Goal: Find specific page/section: Find specific page/section

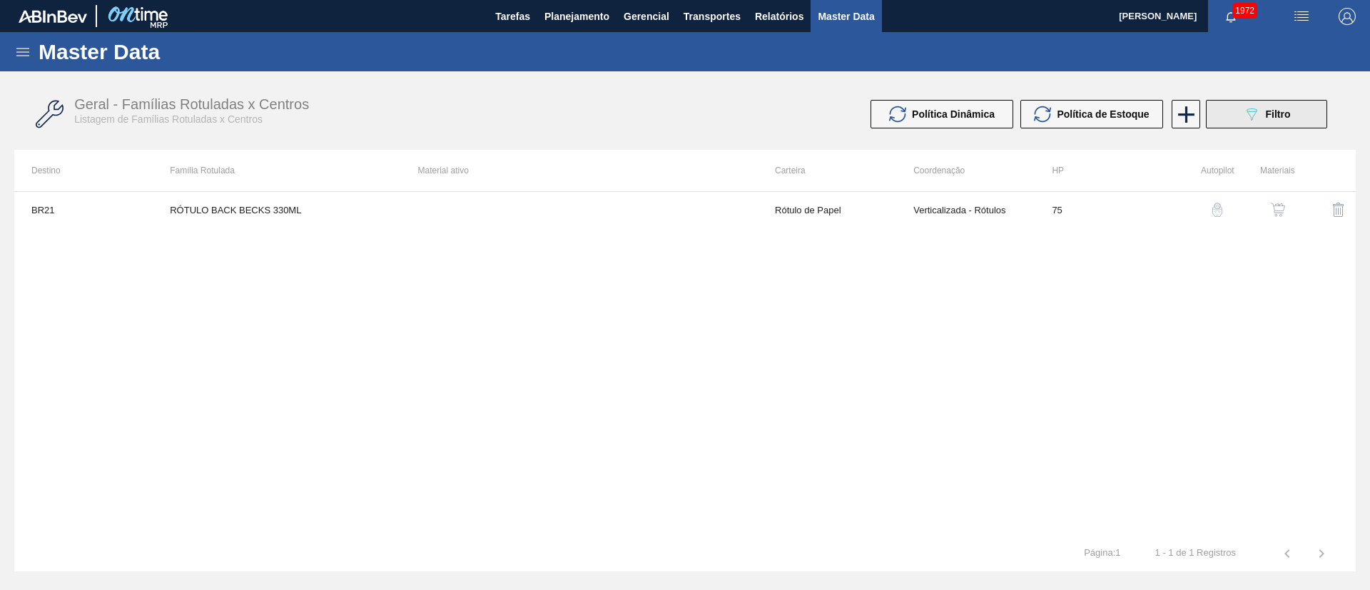
click at [1253, 116] on icon at bounding box center [1251, 114] width 11 height 12
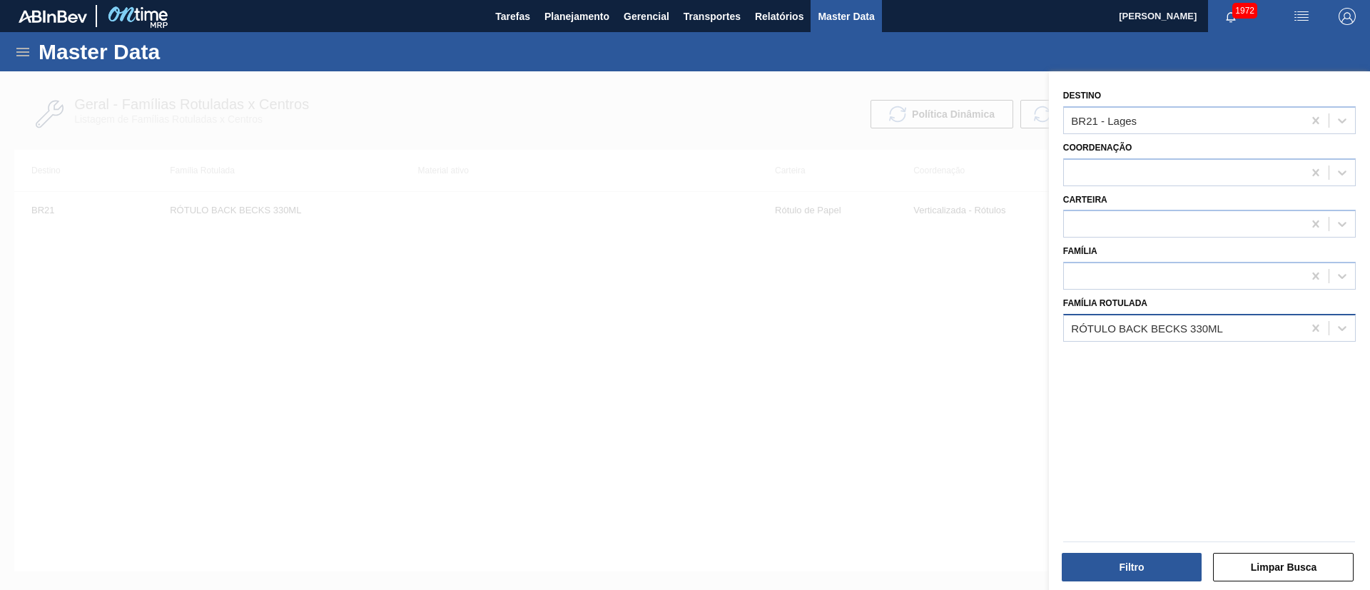
click at [1121, 336] on div "RÓTULO BACK BECKS 330ML" at bounding box center [1183, 327] width 239 height 21
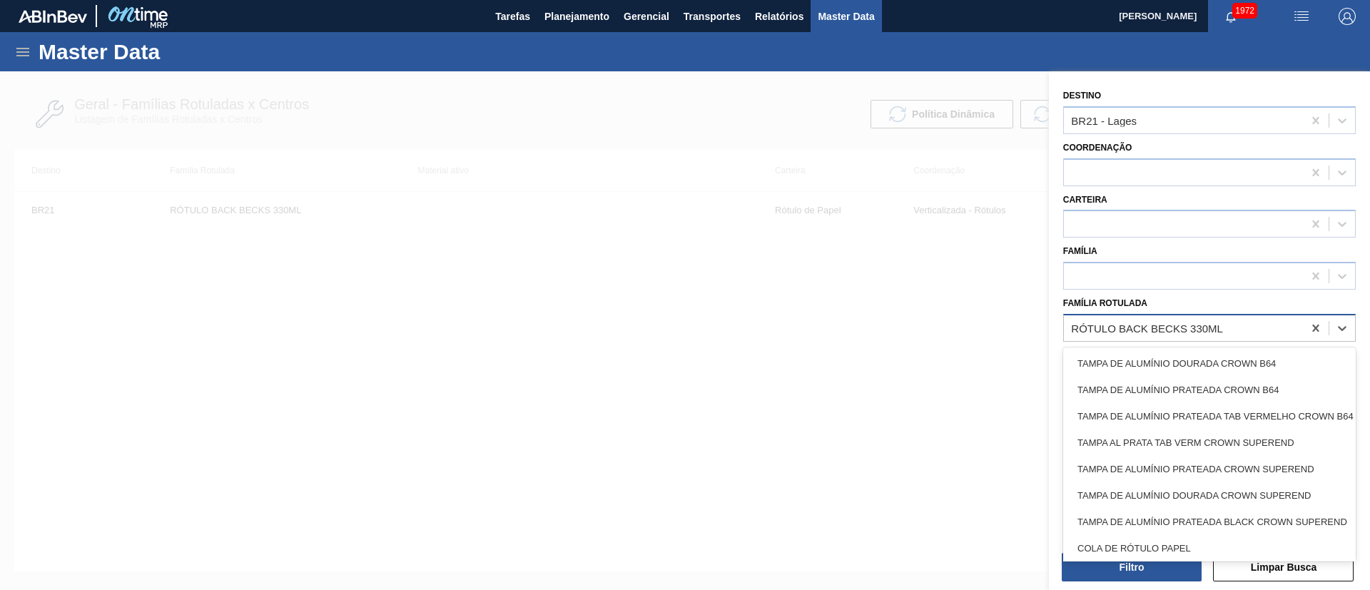
paste Rotulada "RÓTULO NECK AP 600ML"
type Rotulada "RÓTULO NECK AP 600ML"
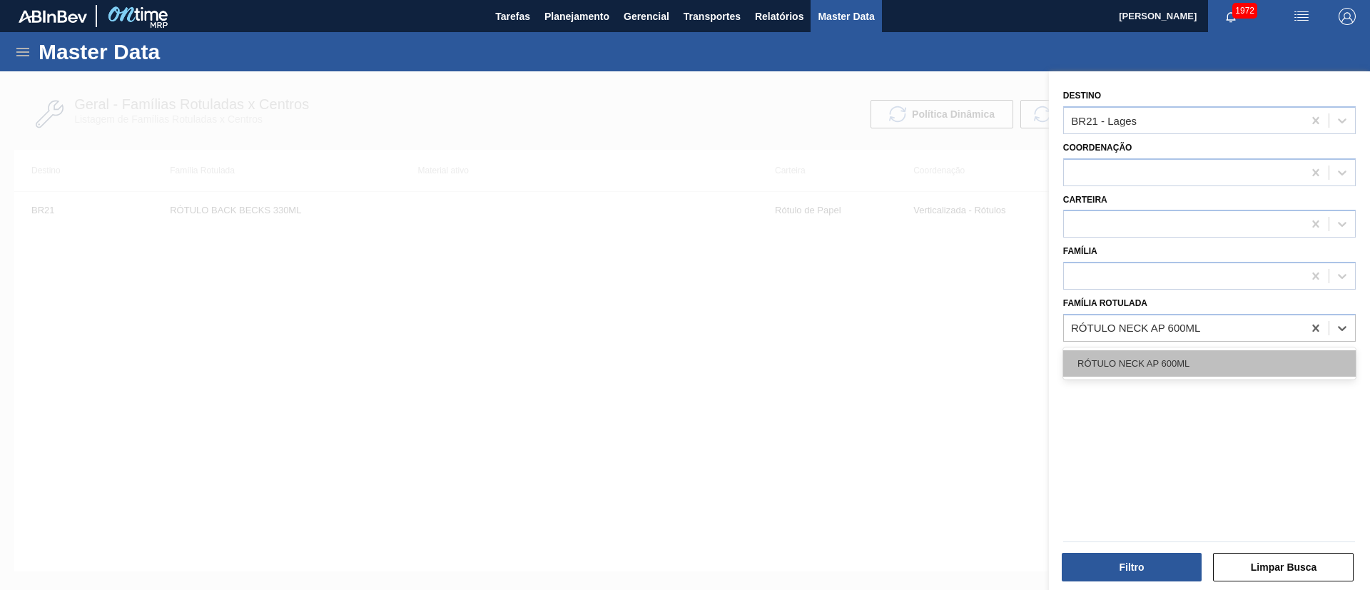
click at [1156, 360] on div "RÓTULO NECK AP 600ML" at bounding box center [1209, 363] width 292 height 26
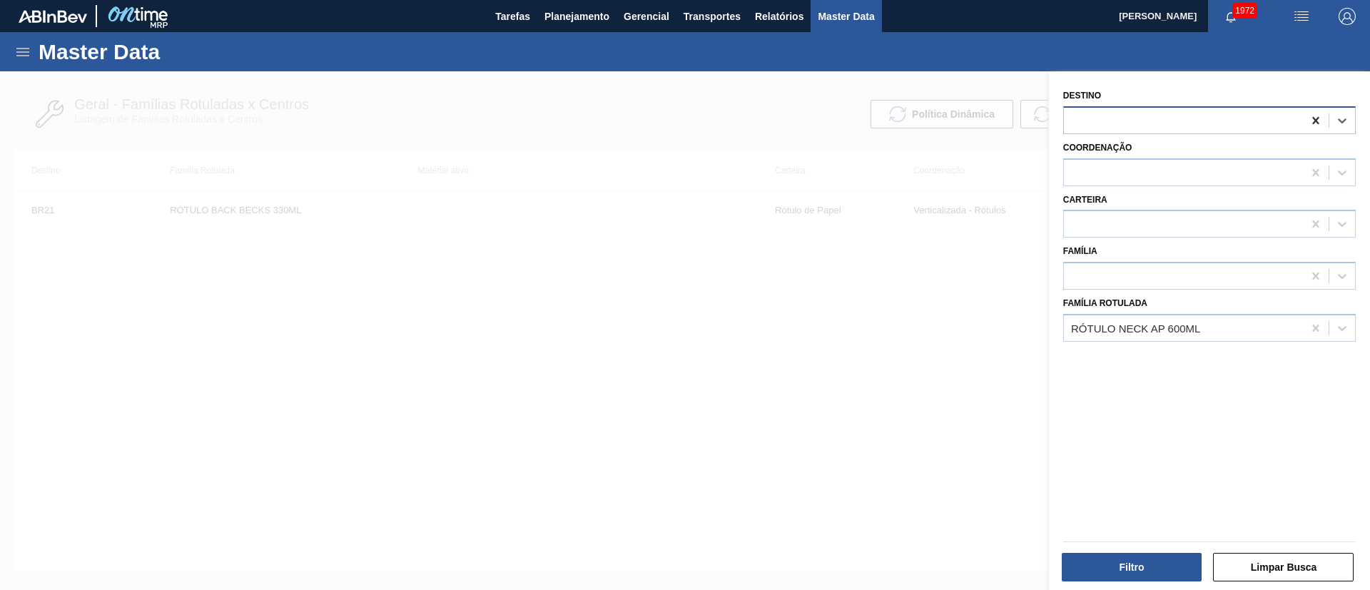
click at [1308, 117] on icon at bounding box center [1315, 120] width 14 height 14
click at [1142, 557] on button "Filtro" at bounding box center [1131, 567] width 141 height 29
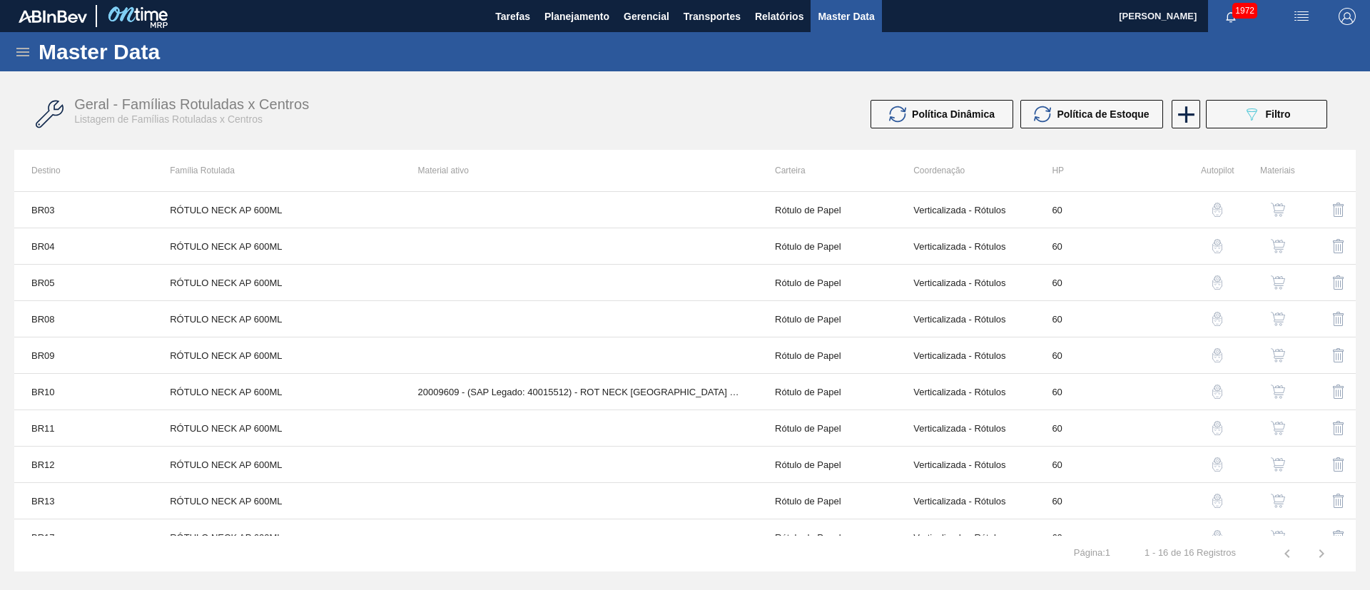
click at [1280, 215] on img "button" at bounding box center [1277, 210] width 14 height 14
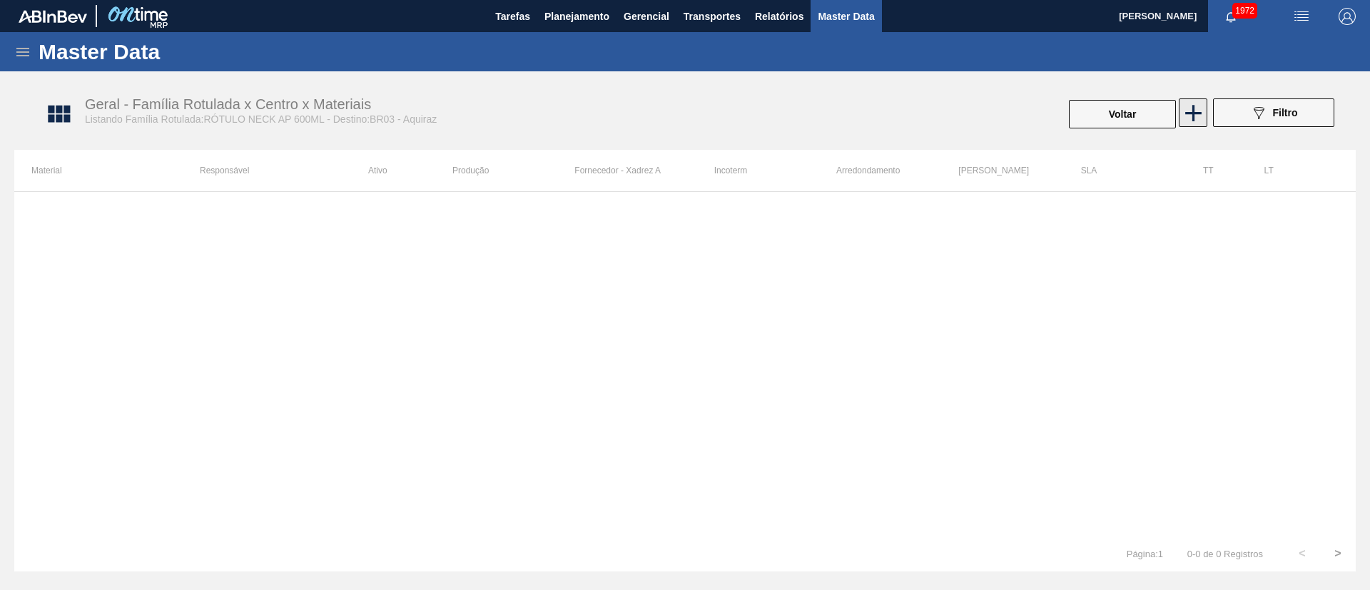
click at [1191, 112] on icon at bounding box center [1193, 113] width 16 height 16
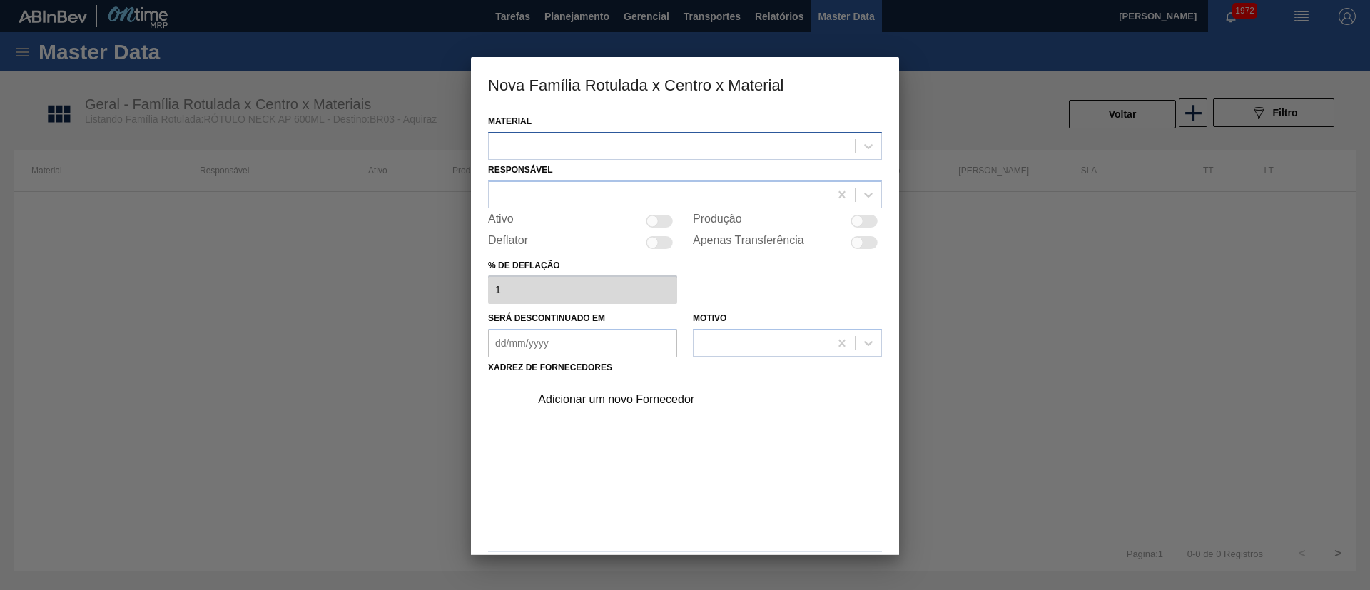
click at [631, 153] on div at bounding box center [672, 146] width 366 height 21
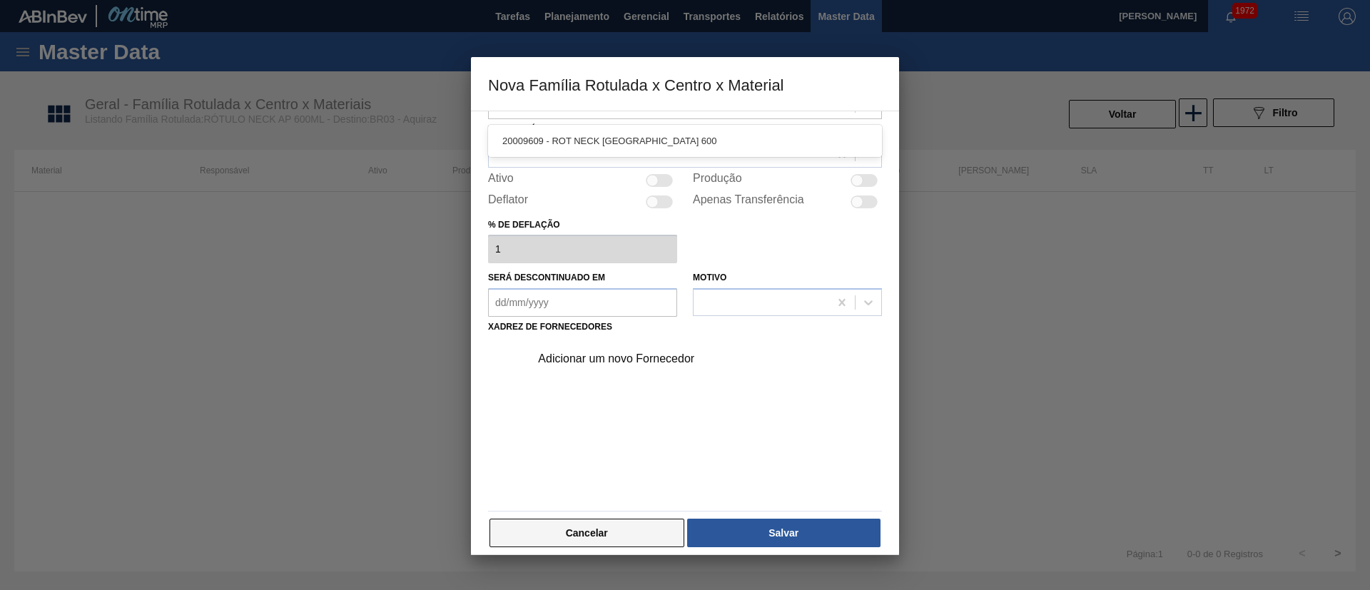
scroll to position [52, 0]
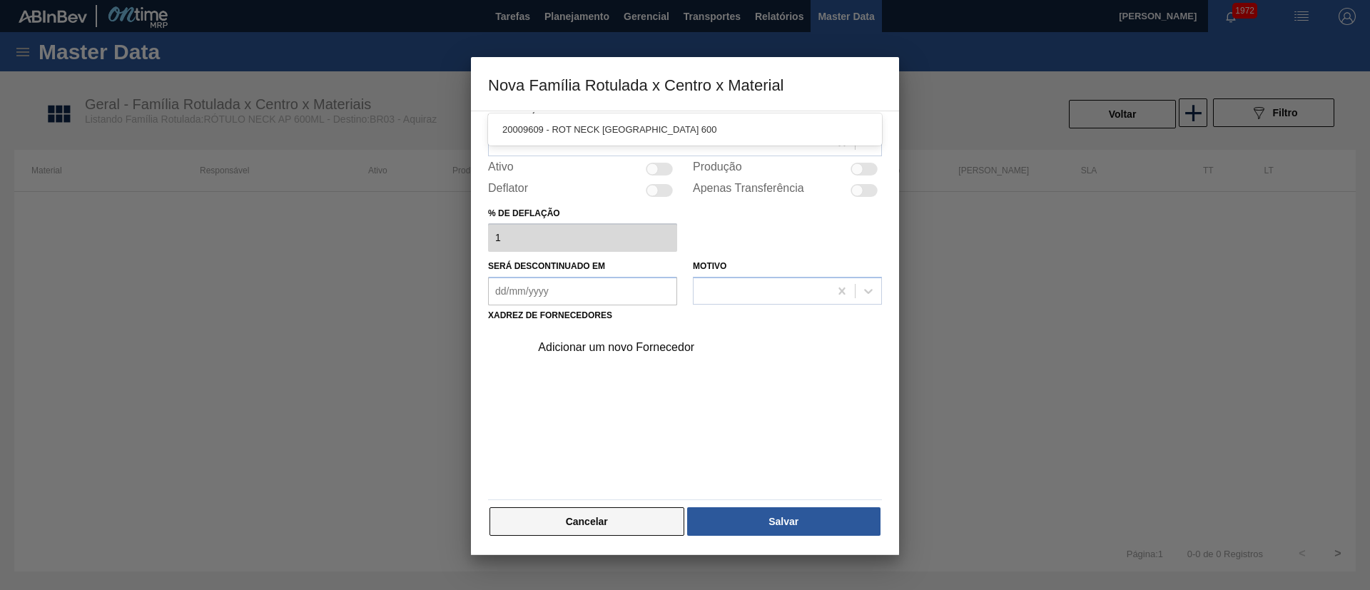
click at [656, 524] on button "Cancelar" at bounding box center [586, 521] width 195 height 29
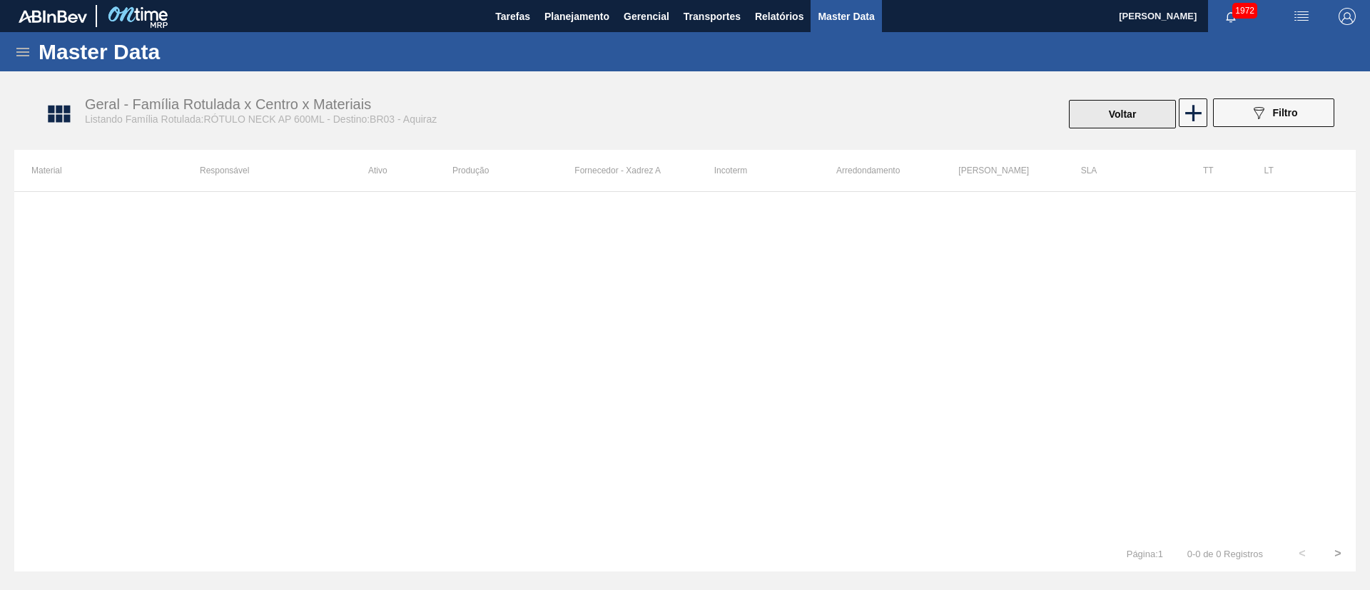
click at [1093, 113] on button "Voltar" at bounding box center [1122, 114] width 107 height 29
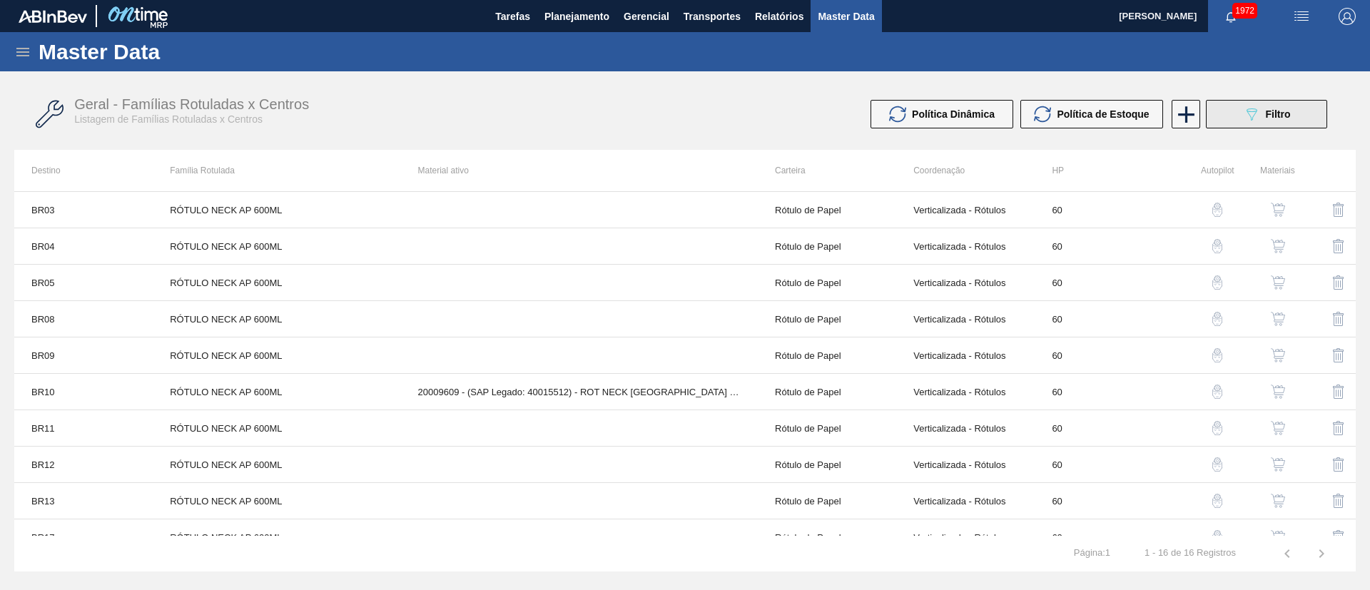
click at [1295, 106] on button "089F7B8B-B2A5-4AFE-B5C0-19BA573D28AC Filtro" at bounding box center [1265, 114] width 121 height 29
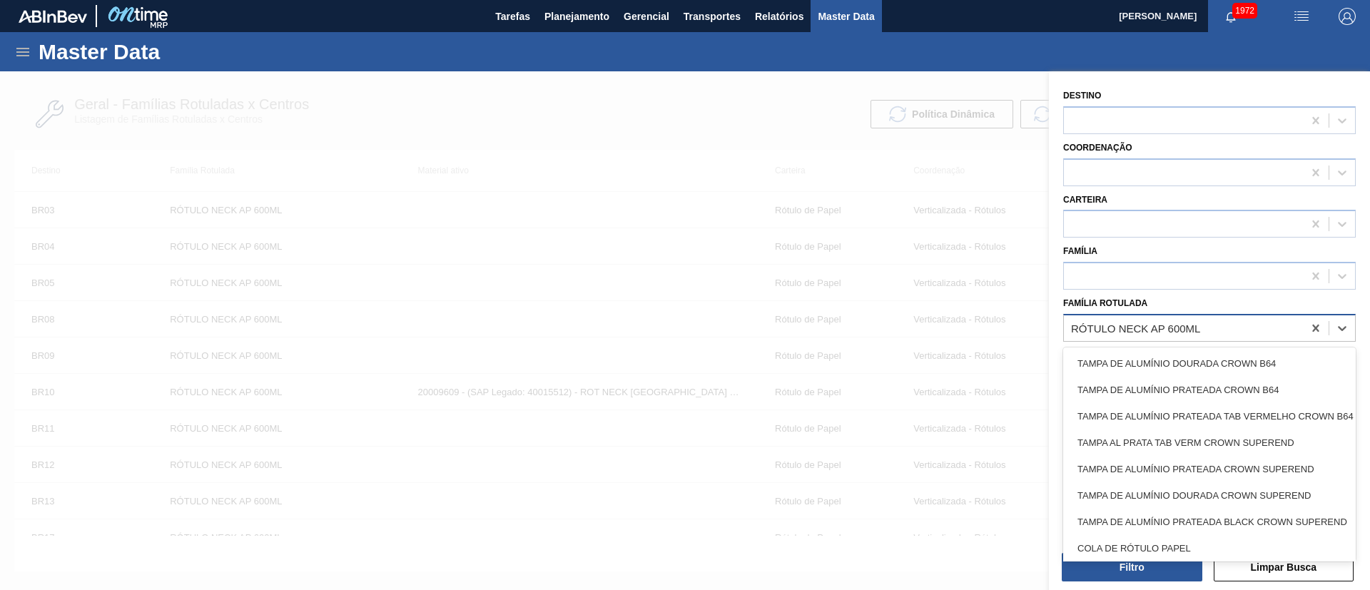
click at [1131, 322] on div "RÓTULO NECK AP 600ML" at bounding box center [1135, 328] width 129 height 12
paste Rotulada "RÓTULO NECK BC 600ML"
type Rotulada "RÓTULO NECK BC 600ML"
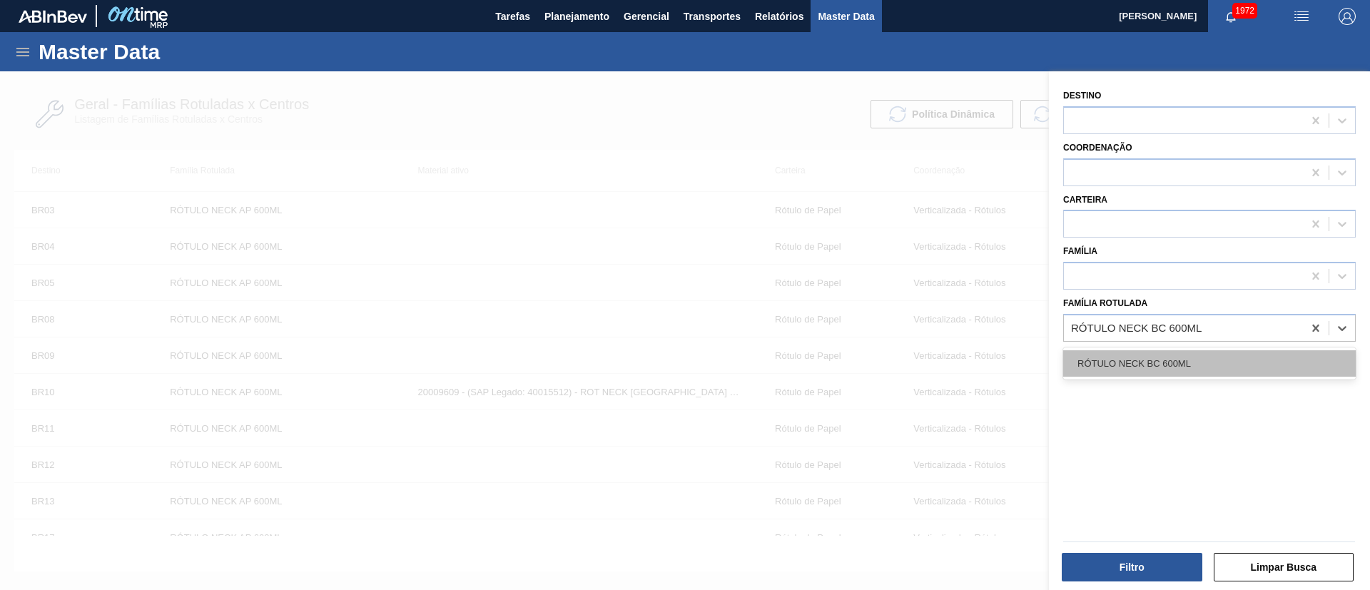
click at [1119, 364] on div "RÓTULO NECK BC 600ML" at bounding box center [1209, 363] width 292 height 26
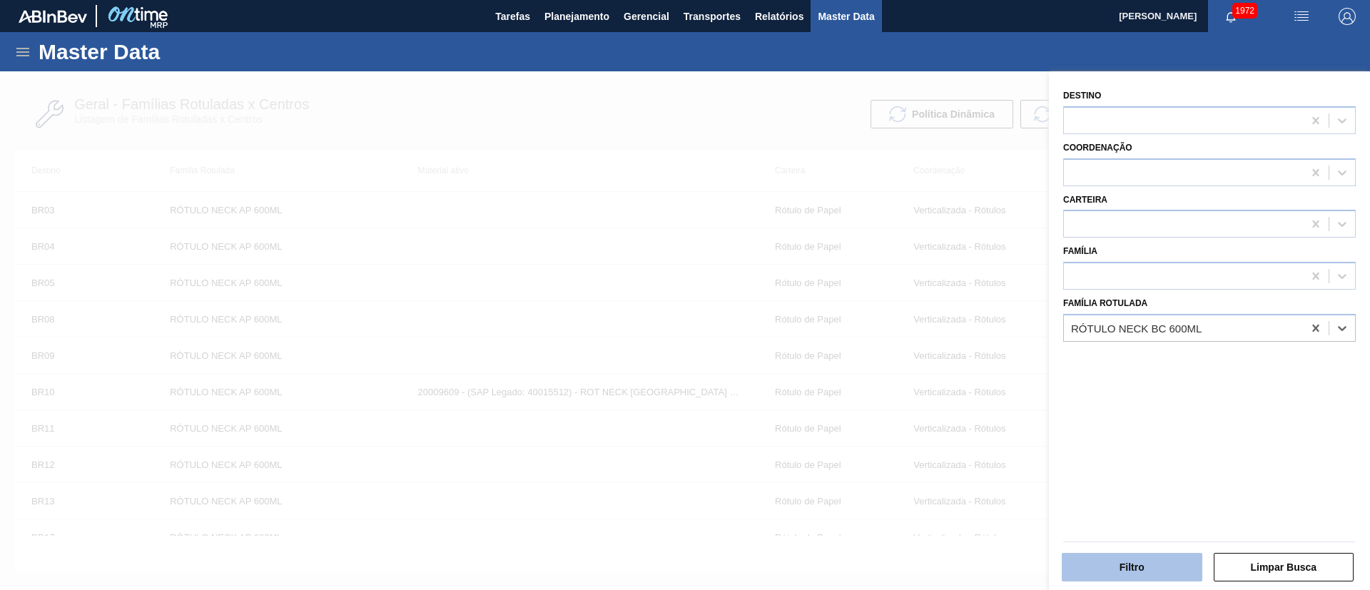
click at [1121, 568] on button "Filtro" at bounding box center [1131, 567] width 141 height 29
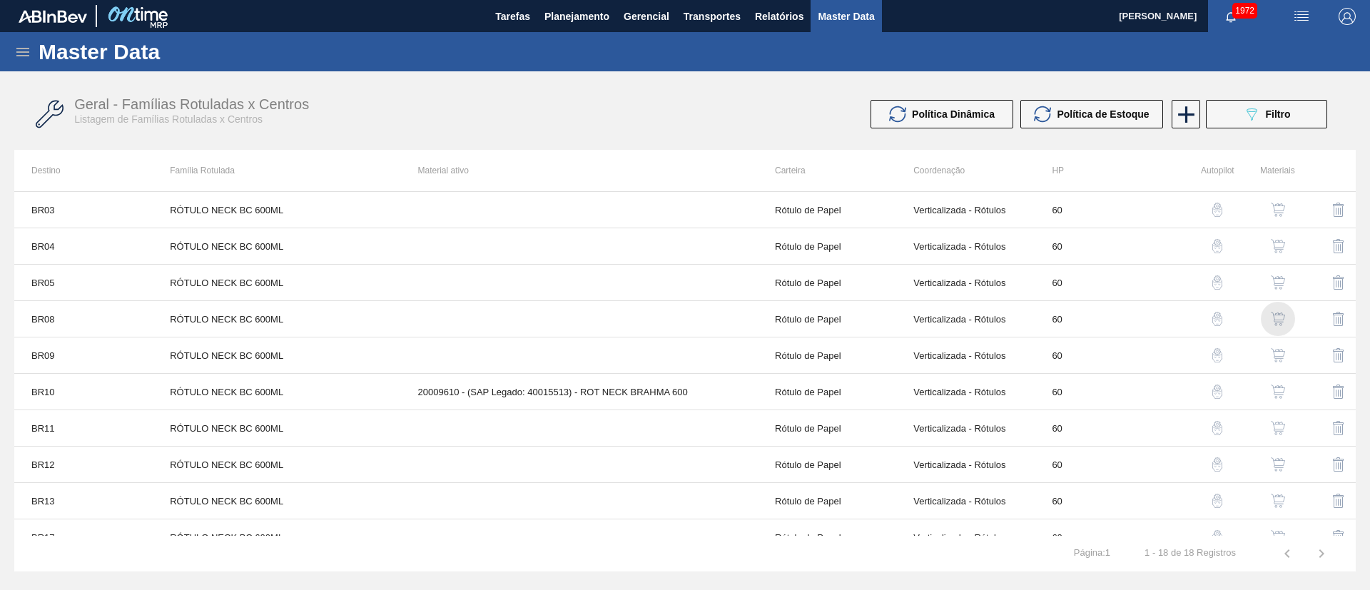
click at [1275, 313] on img "button" at bounding box center [1277, 319] width 14 height 14
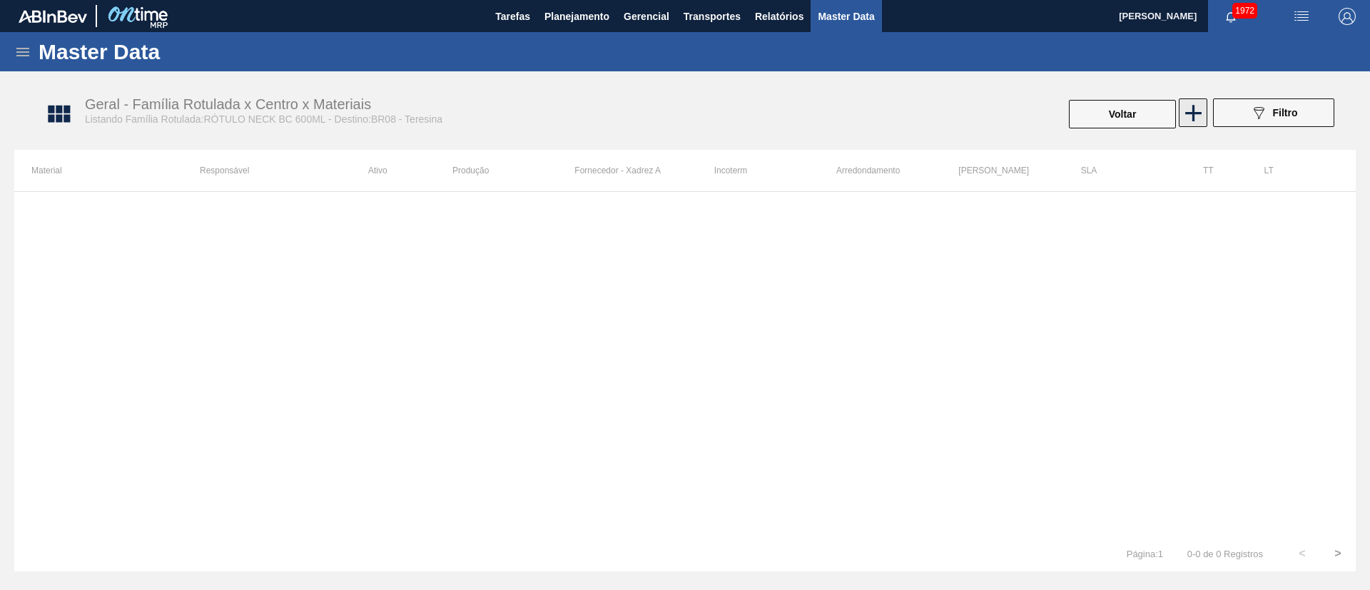
click at [1198, 101] on icon at bounding box center [1193, 113] width 28 height 28
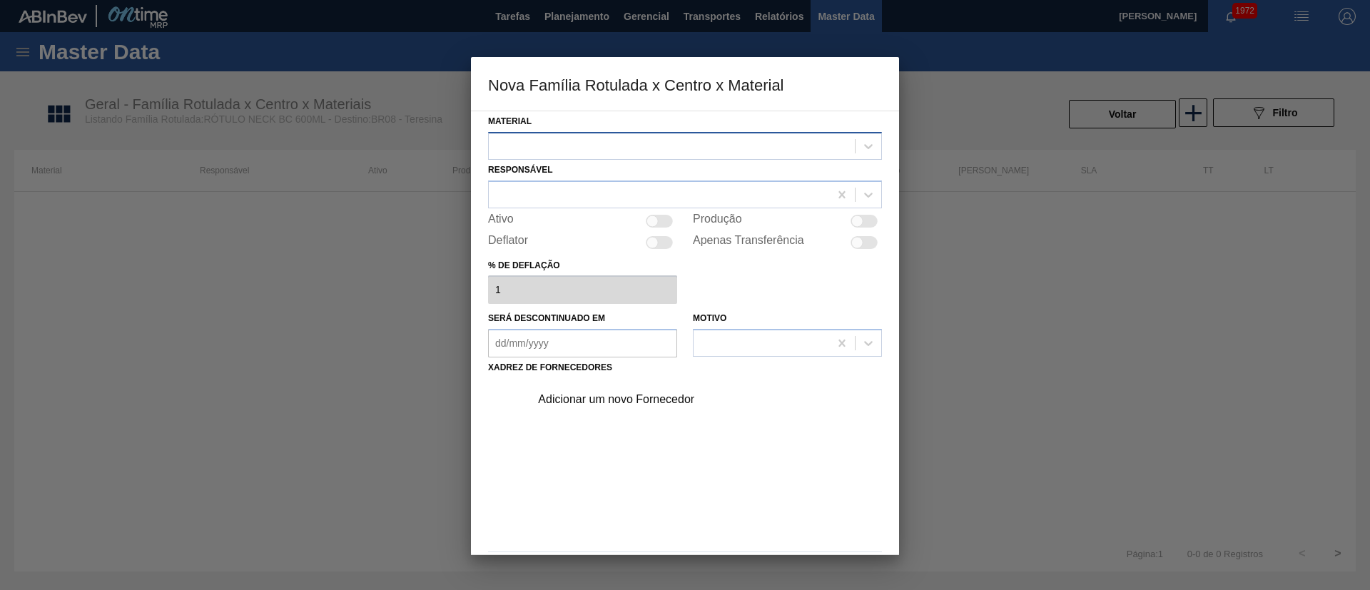
click at [659, 151] on div at bounding box center [672, 146] width 366 height 21
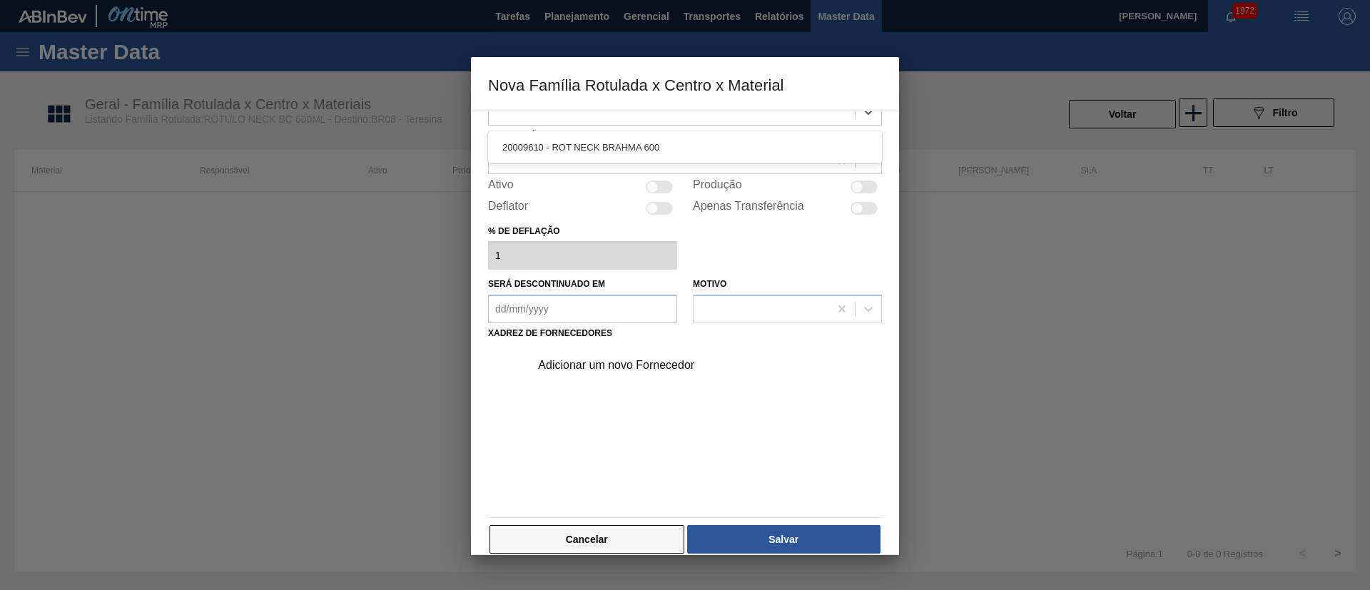
scroll to position [52, 0]
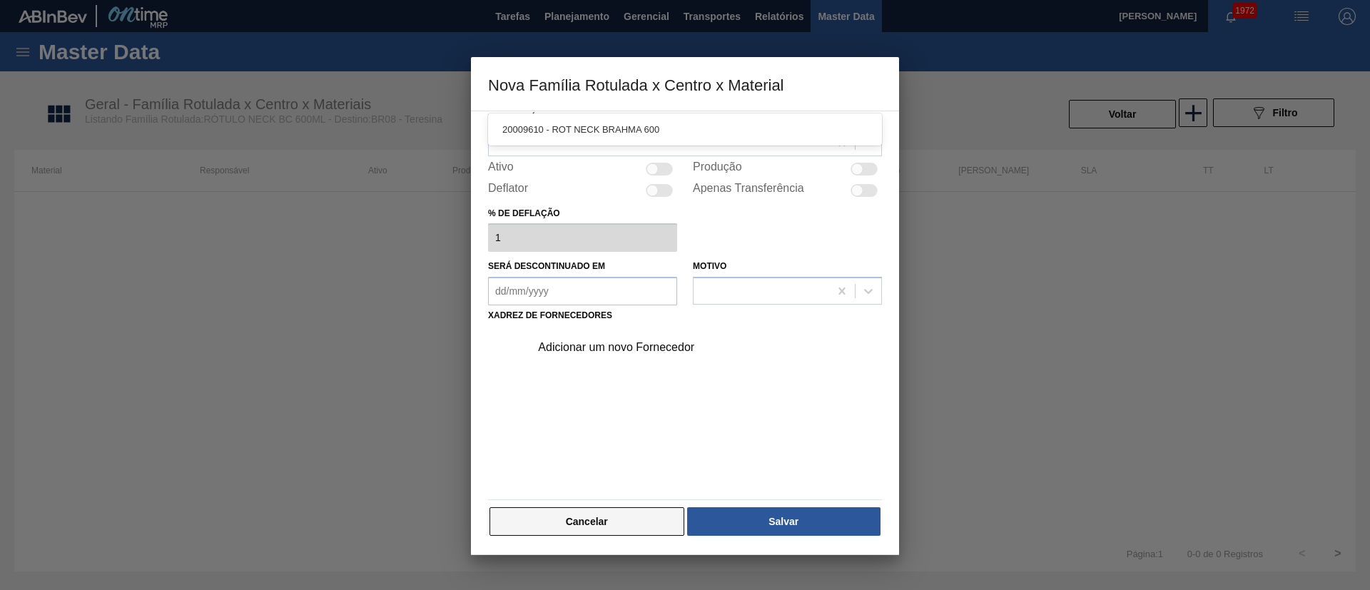
click at [610, 518] on button "Cancelar" at bounding box center [586, 521] width 195 height 29
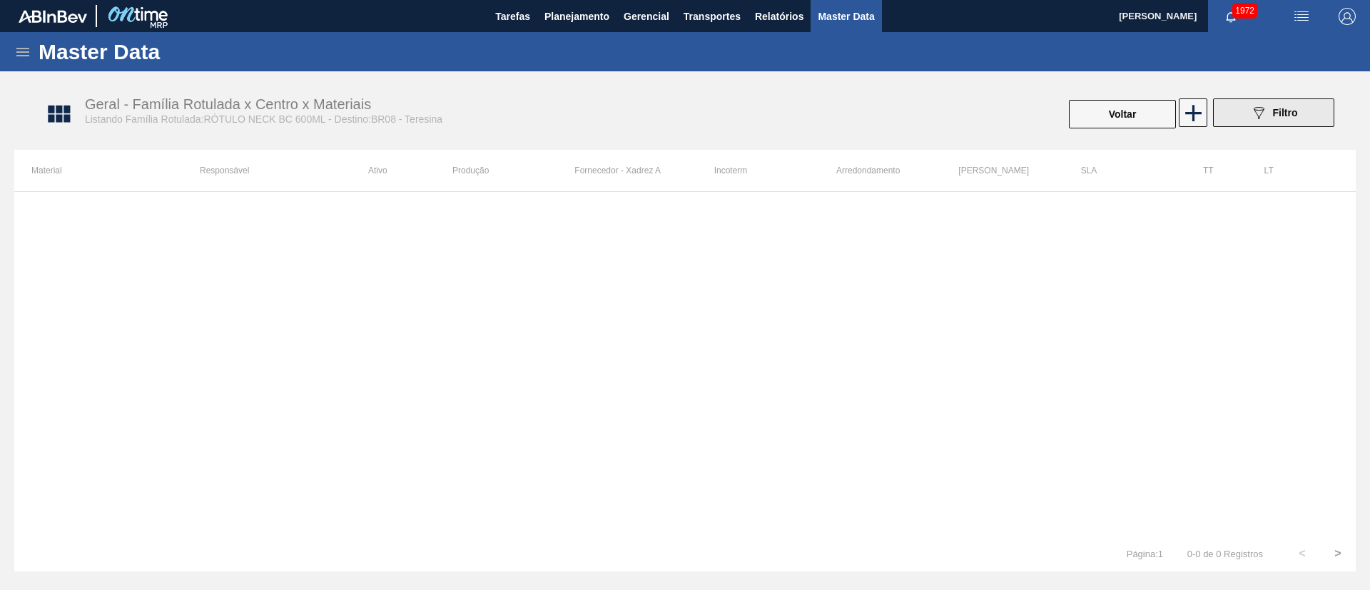
click at [1239, 104] on button "089F7B8B-B2A5-4AFE-B5C0-19BA573D28AC Filtro" at bounding box center [1273, 112] width 121 height 29
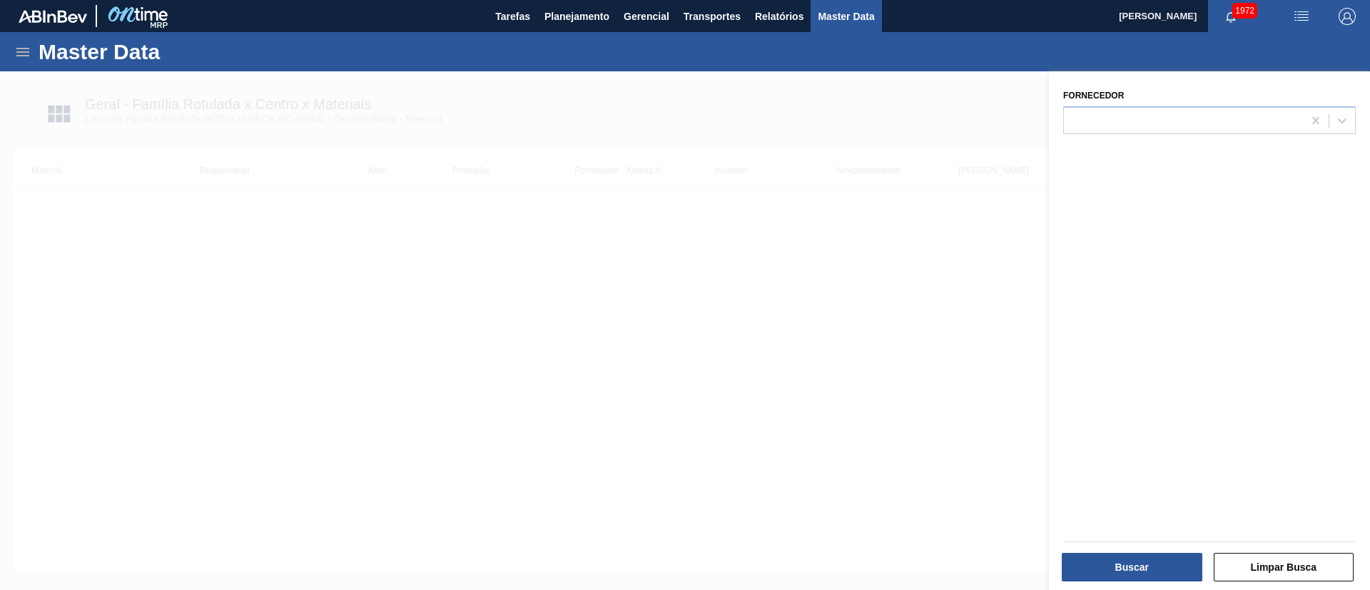
click at [968, 128] on div at bounding box center [685, 366] width 1370 height 590
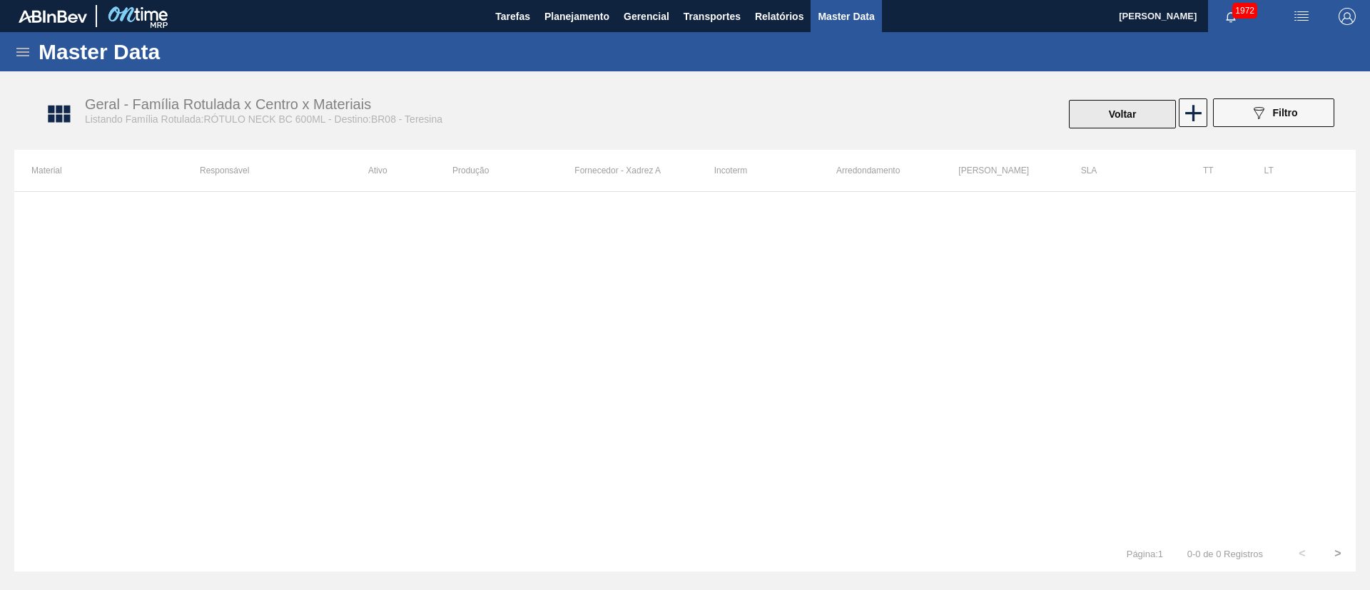
click at [1138, 118] on button "Voltar" at bounding box center [1122, 114] width 107 height 29
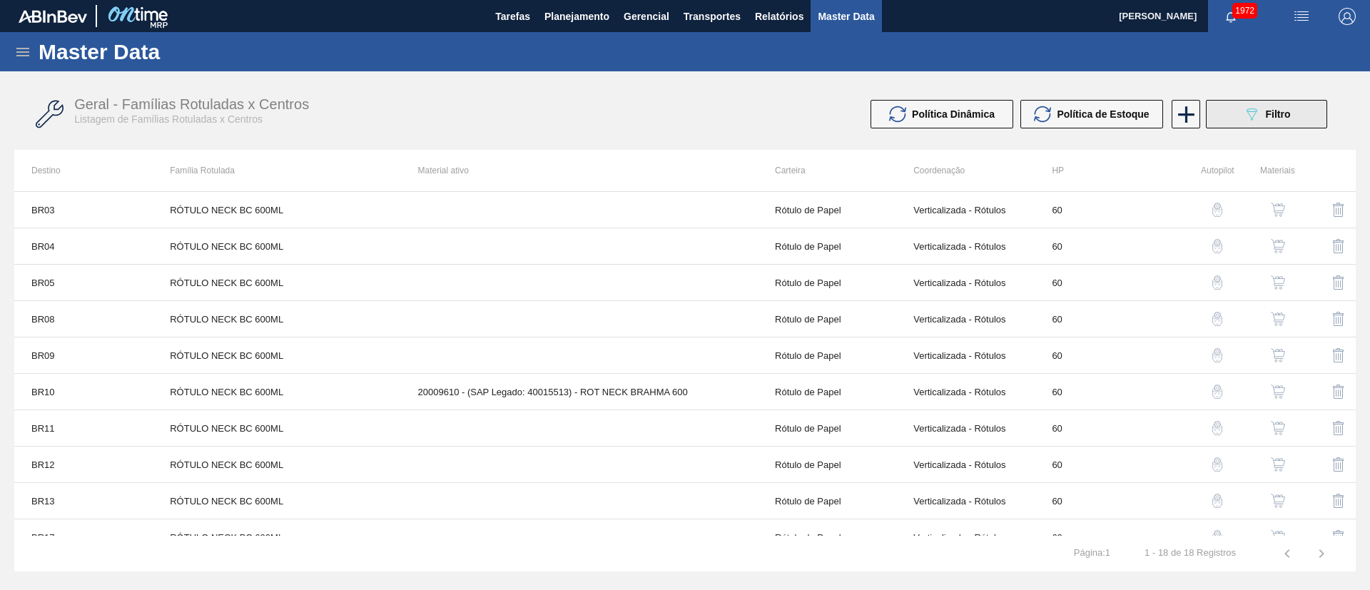
click at [1258, 108] on icon "089F7B8B-B2A5-4AFE-B5C0-19BA573D28AC" at bounding box center [1251, 114] width 17 height 17
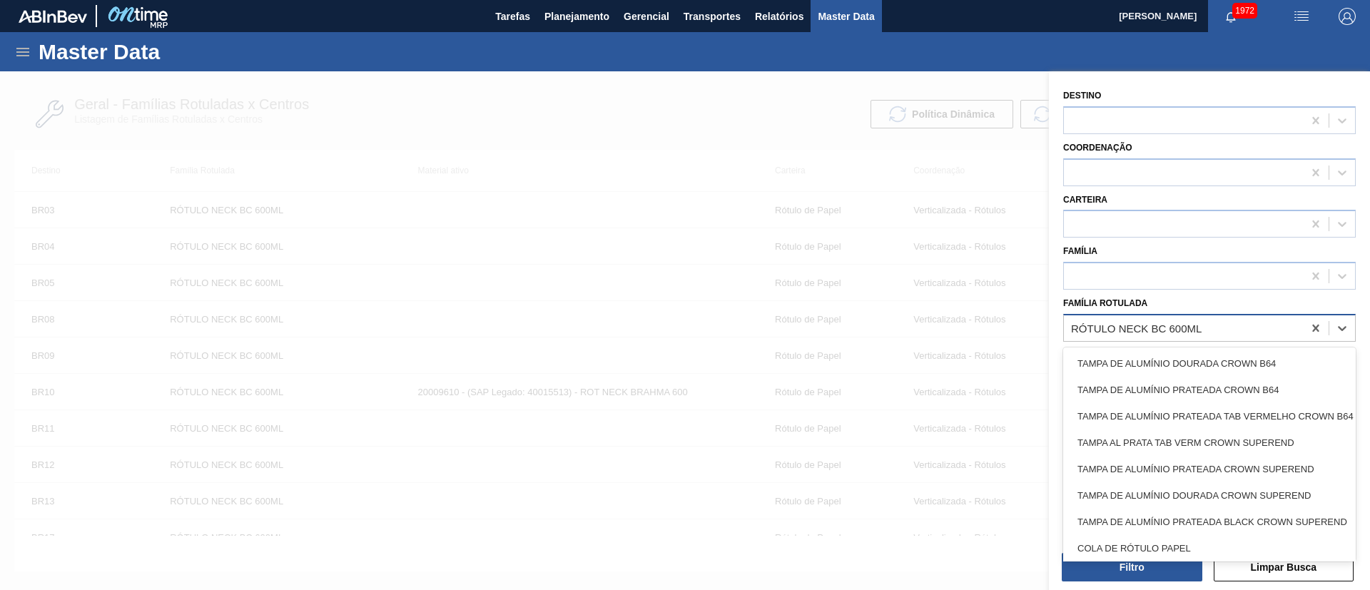
click at [1140, 324] on div "RÓTULO NECK BC 600ML" at bounding box center [1136, 328] width 131 height 12
paste Rotulada "RÓTULO NECK BC DUPLO MALTE 600ML"
type Rotulada "RÓTULO NECK BC DUPLO MALTE 600ML"
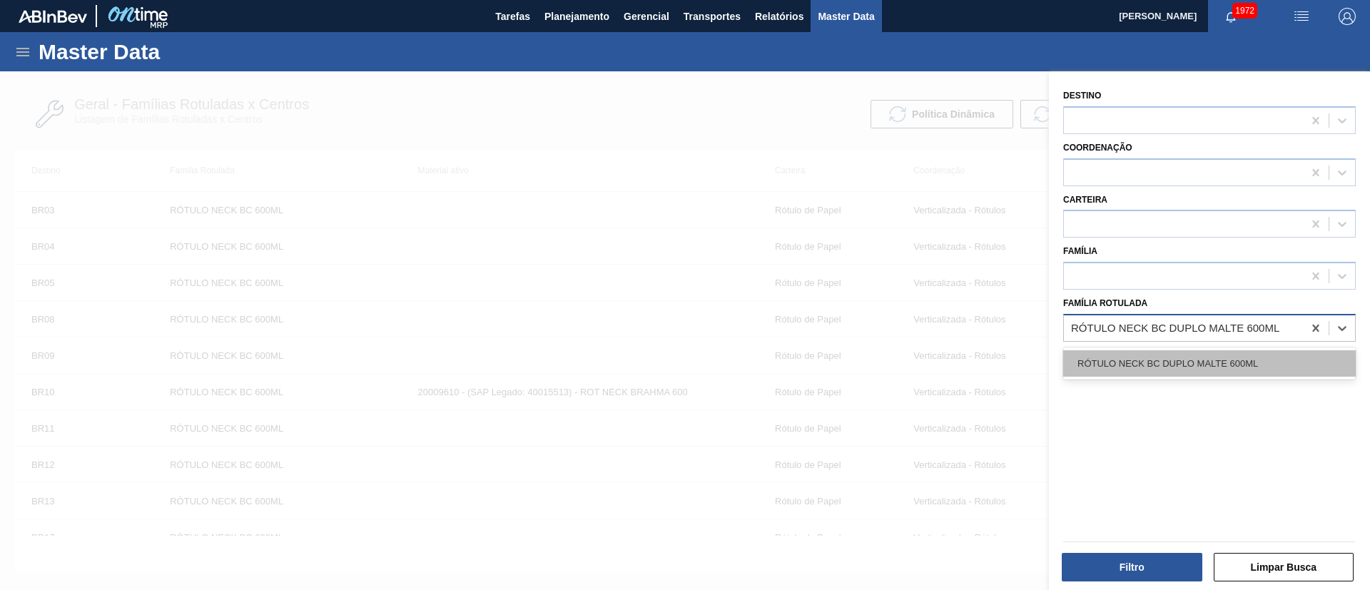
click at [1136, 355] on div "RÓTULO NECK BC DUPLO MALTE 600ML" at bounding box center [1209, 363] width 292 height 26
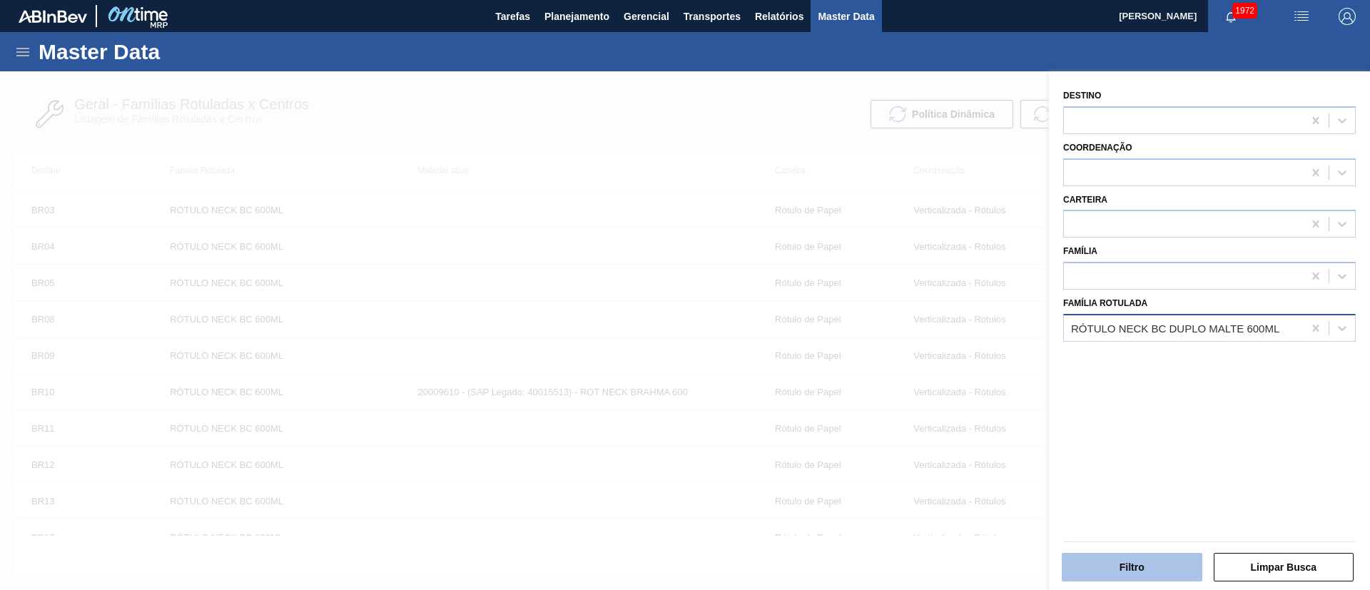
click at [1125, 566] on button "Filtro" at bounding box center [1131, 567] width 141 height 29
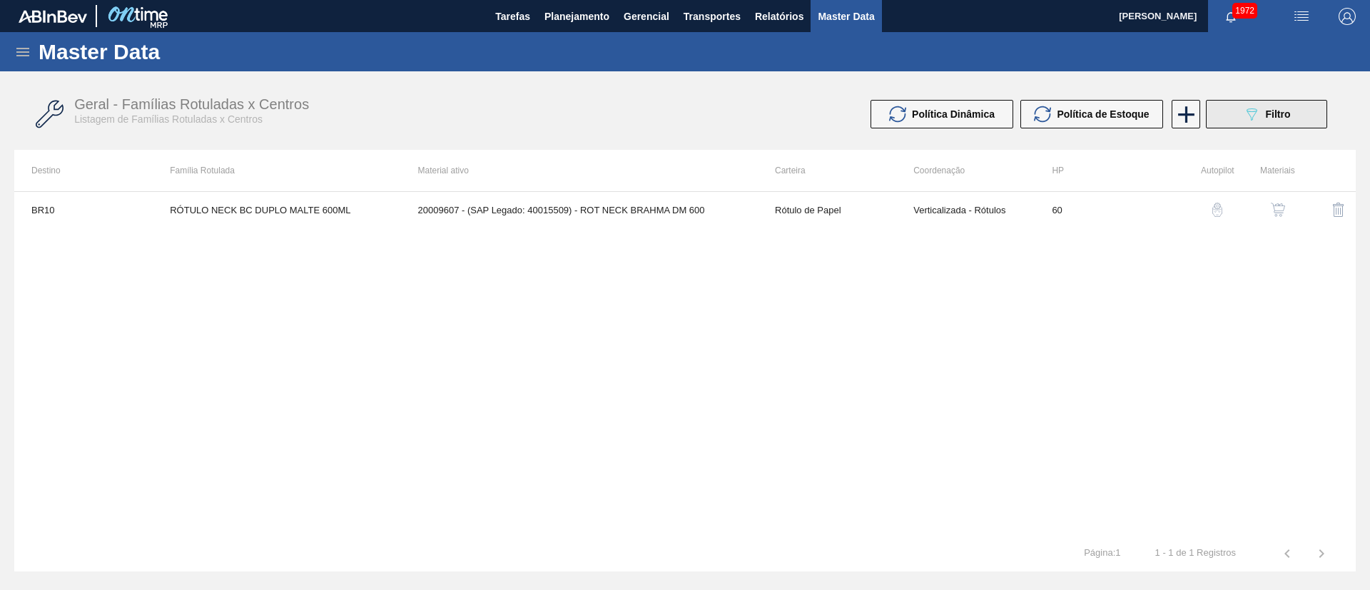
click at [1253, 100] on button "089F7B8B-B2A5-4AFE-B5C0-19BA573D28AC Filtro" at bounding box center [1265, 114] width 121 height 29
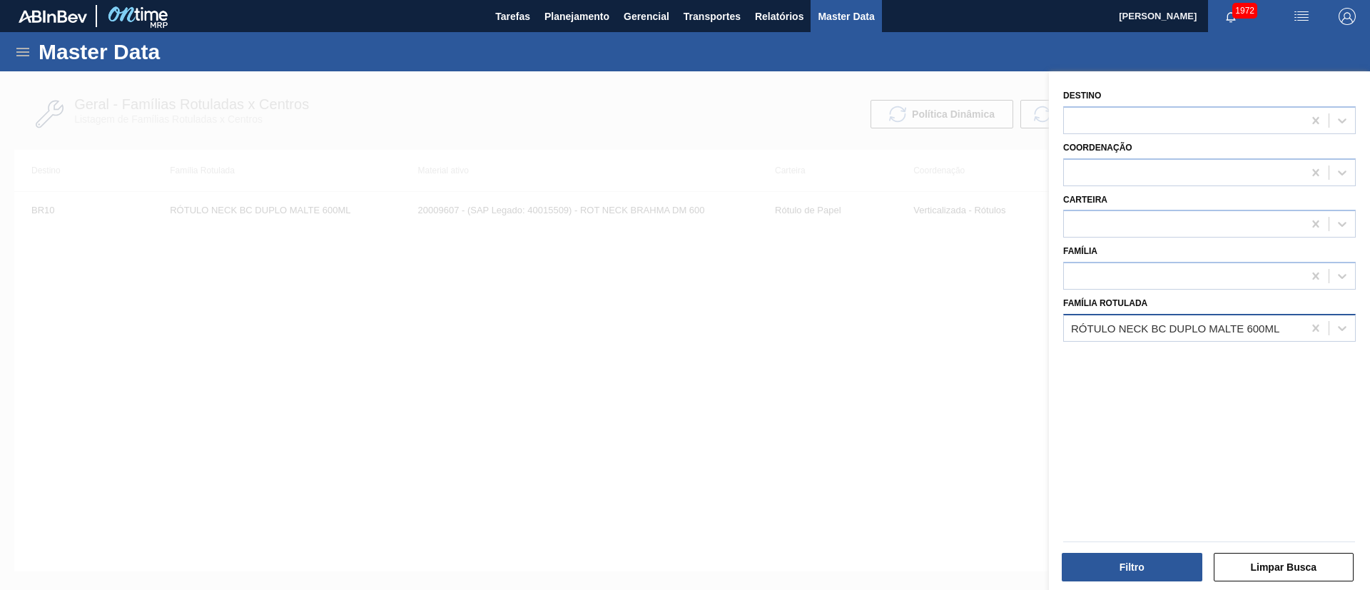
click at [1201, 332] on div "RÓTULO NECK BC DUPLO MALTE 600ML" at bounding box center [1175, 328] width 208 height 12
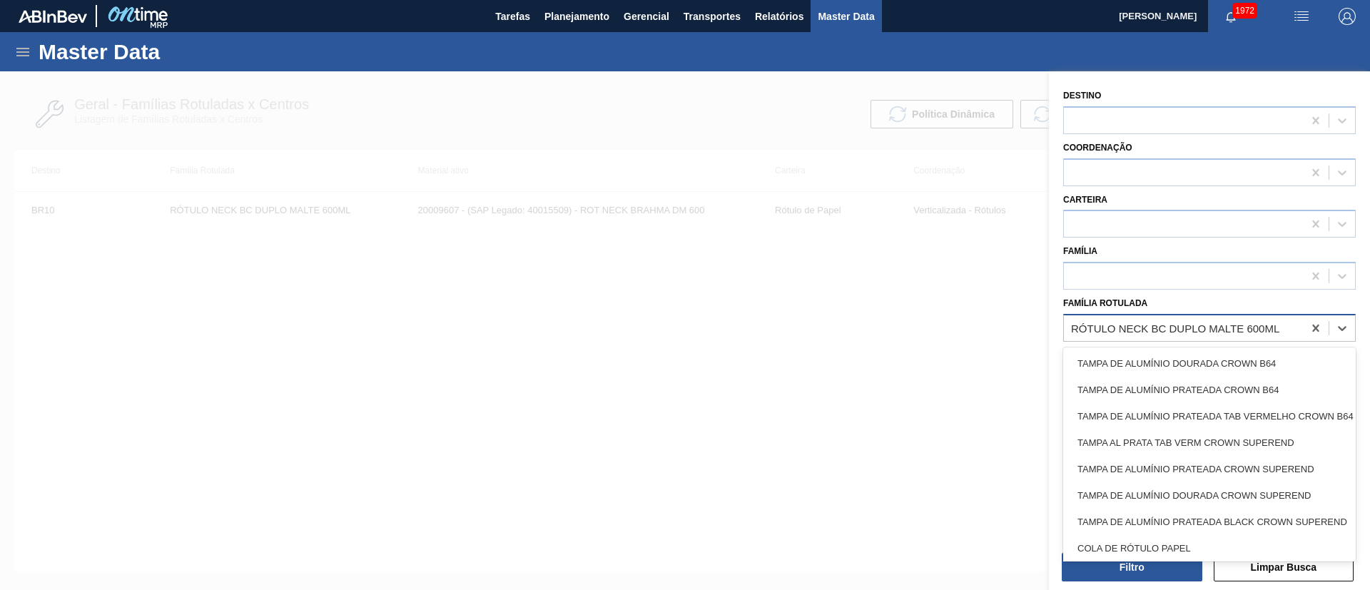
paste Rotulada "RÓTULO NECK SKOL 600ML"
type Rotulada "RÓTULO NECK SKOL 600ML"
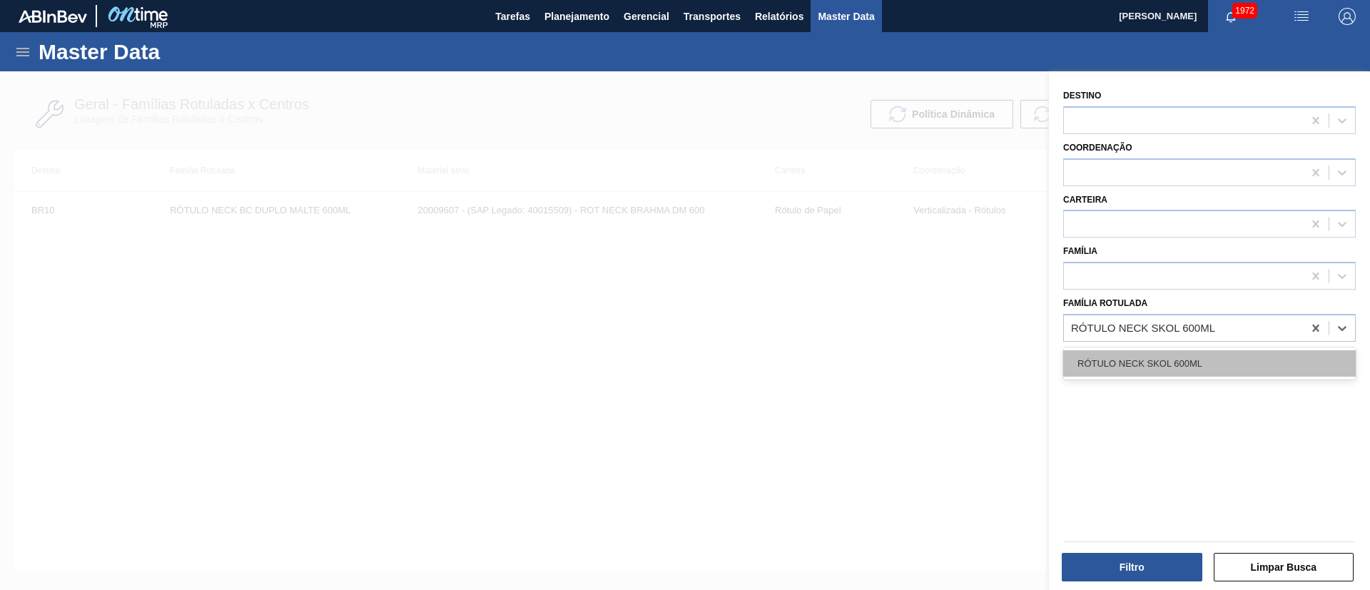
click at [1178, 367] on div "RÓTULO NECK SKOL 600ML" at bounding box center [1209, 363] width 292 height 26
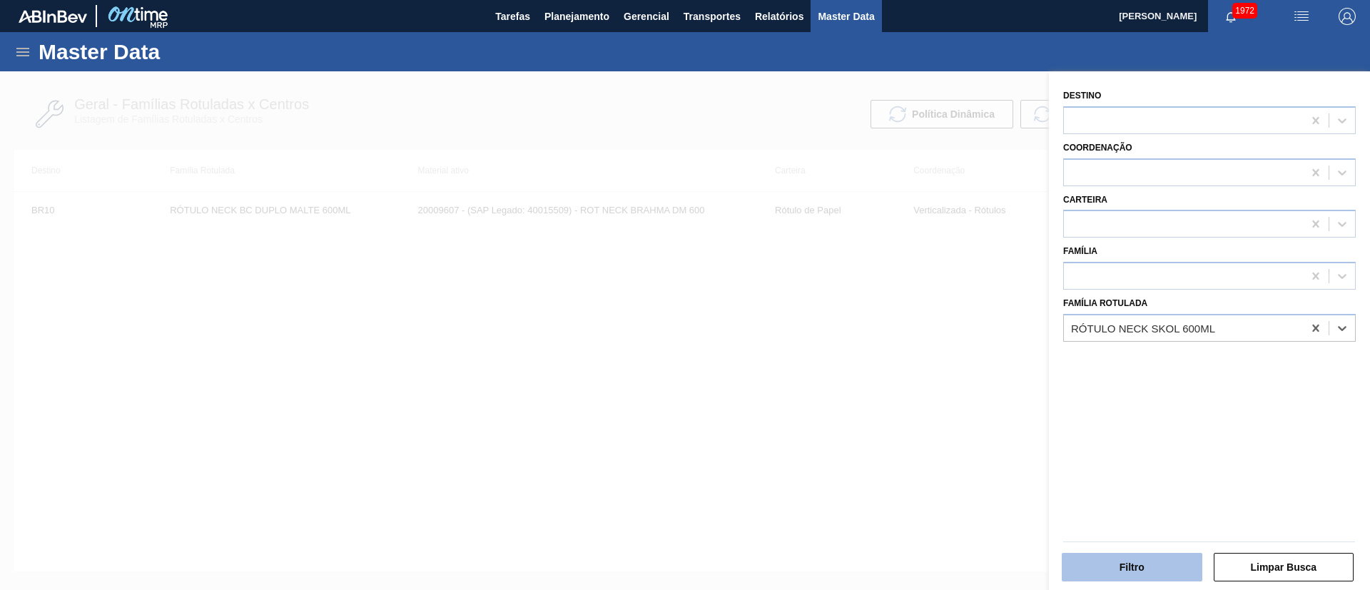
click at [1122, 557] on button "Filtro" at bounding box center [1131, 567] width 141 height 29
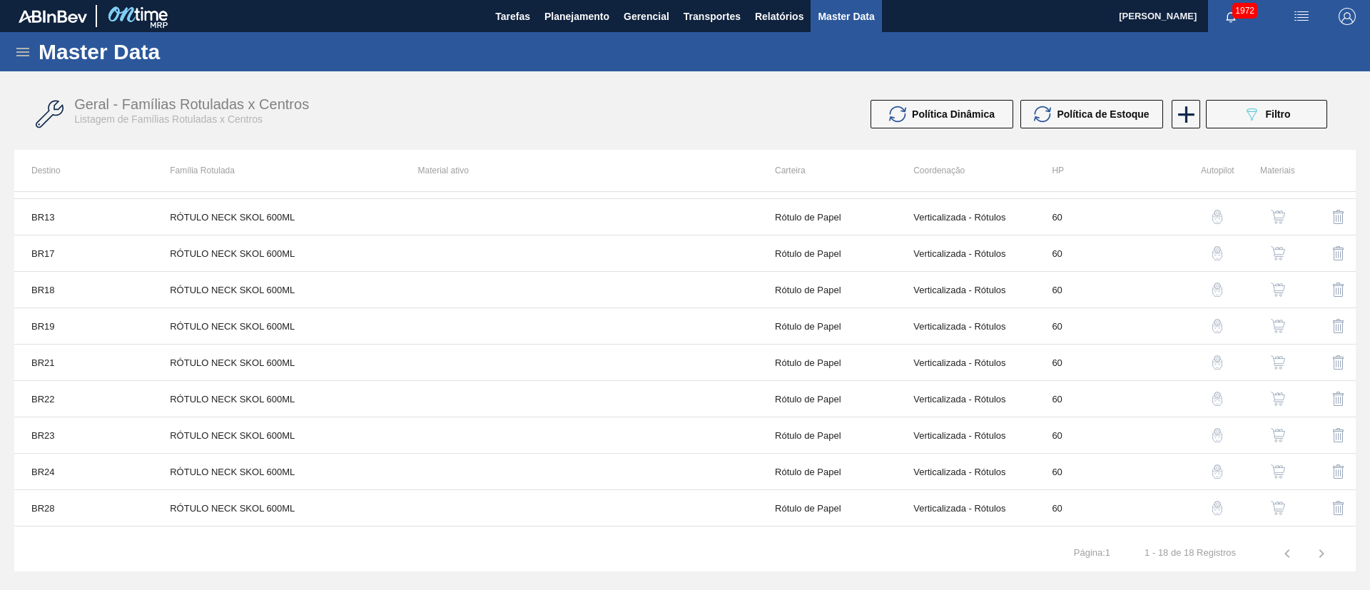
scroll to position [310, 0]
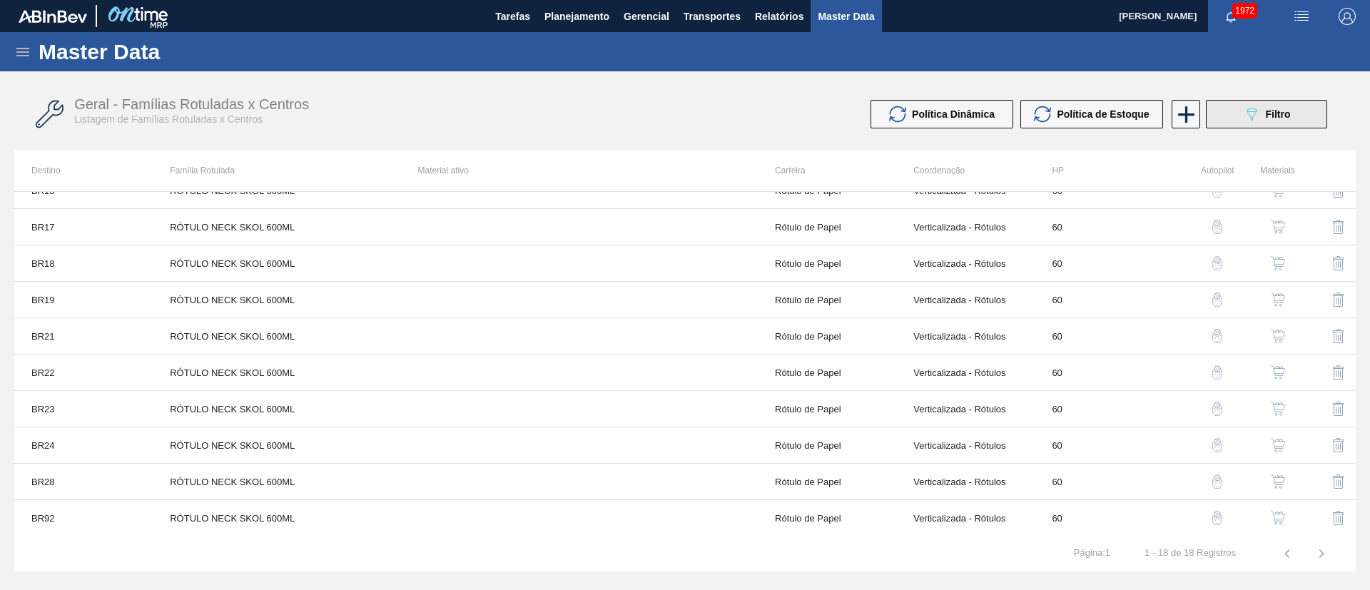
click at [1259, 108] on icon "089F7B8B-B2A5-4AFE-B5C0-19BA573D28AC" at bounding box center [1251, 114] width 17 height 17
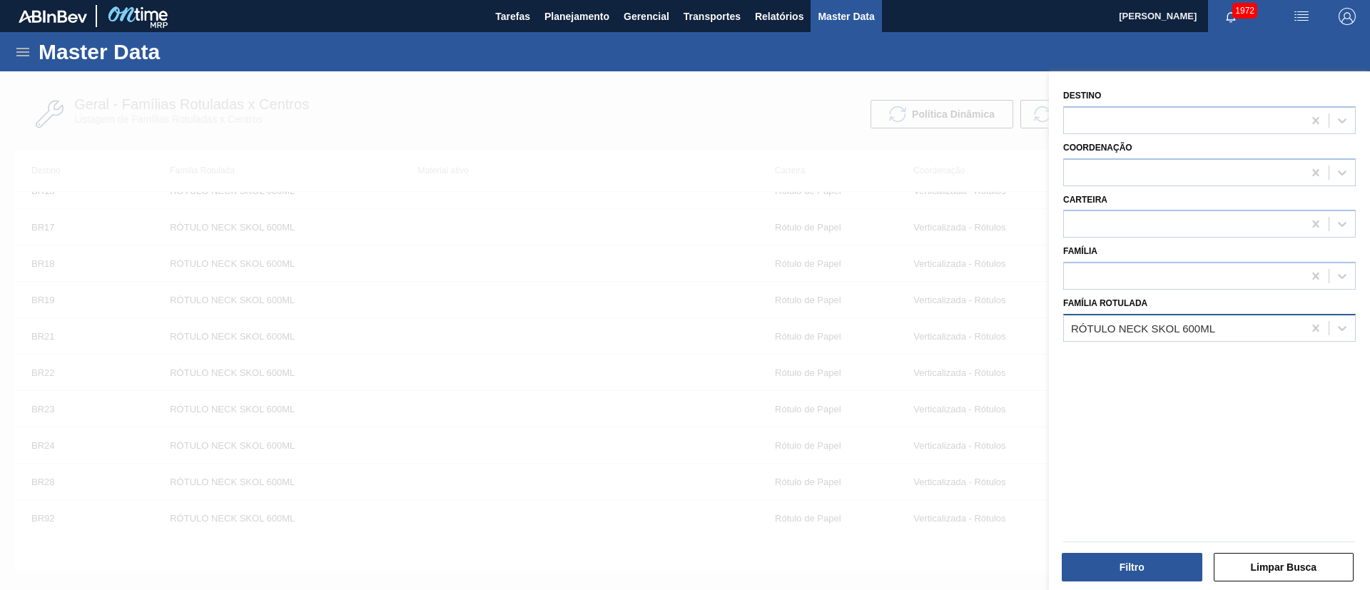
click at [1141, 323] on div "RÓTULO NECK SKOL 600ML" at bounding box center [1143, 328] width 144 height 12
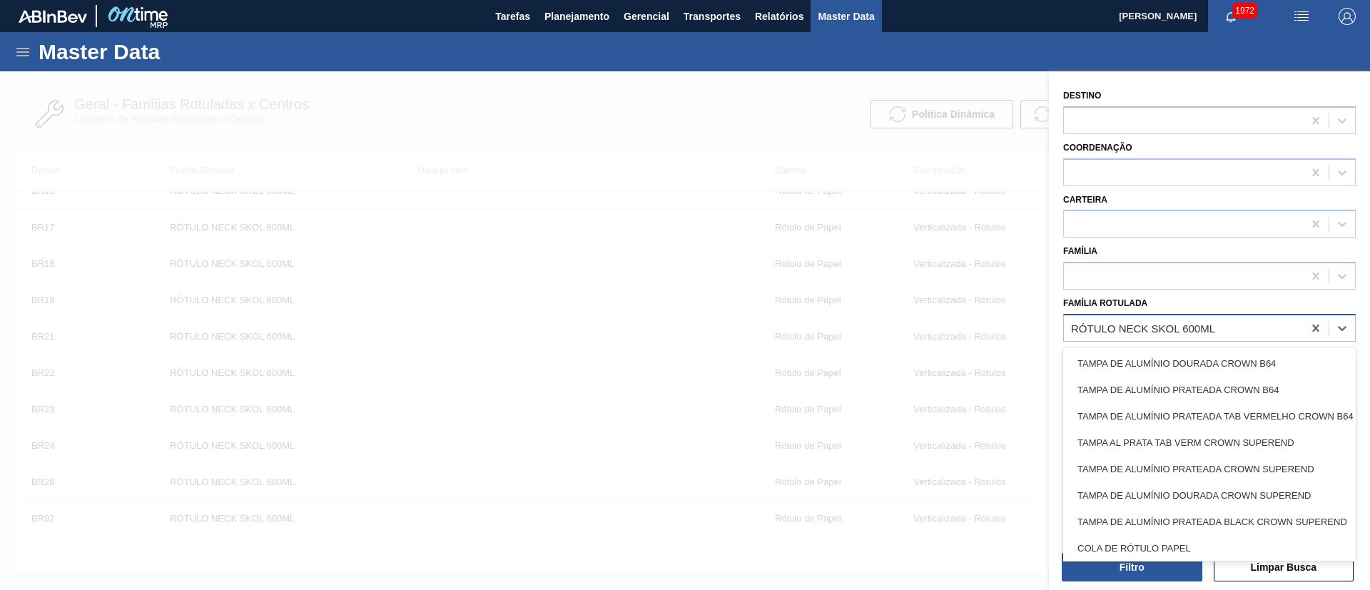
paste Rotulada "NOK"
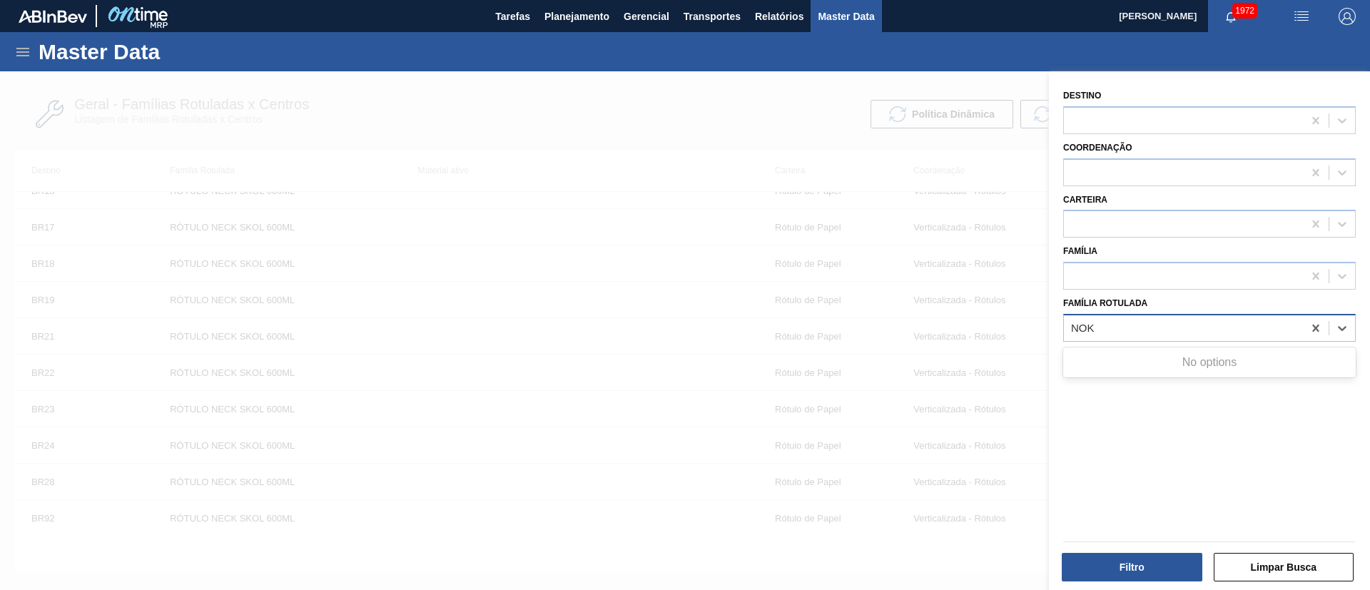
type Rotulada "NOK"
paste Rotulada "RÓTULO NECK BUD 1000ML"
type Rotulada "RÓTULO NECK BUD 1000ML"
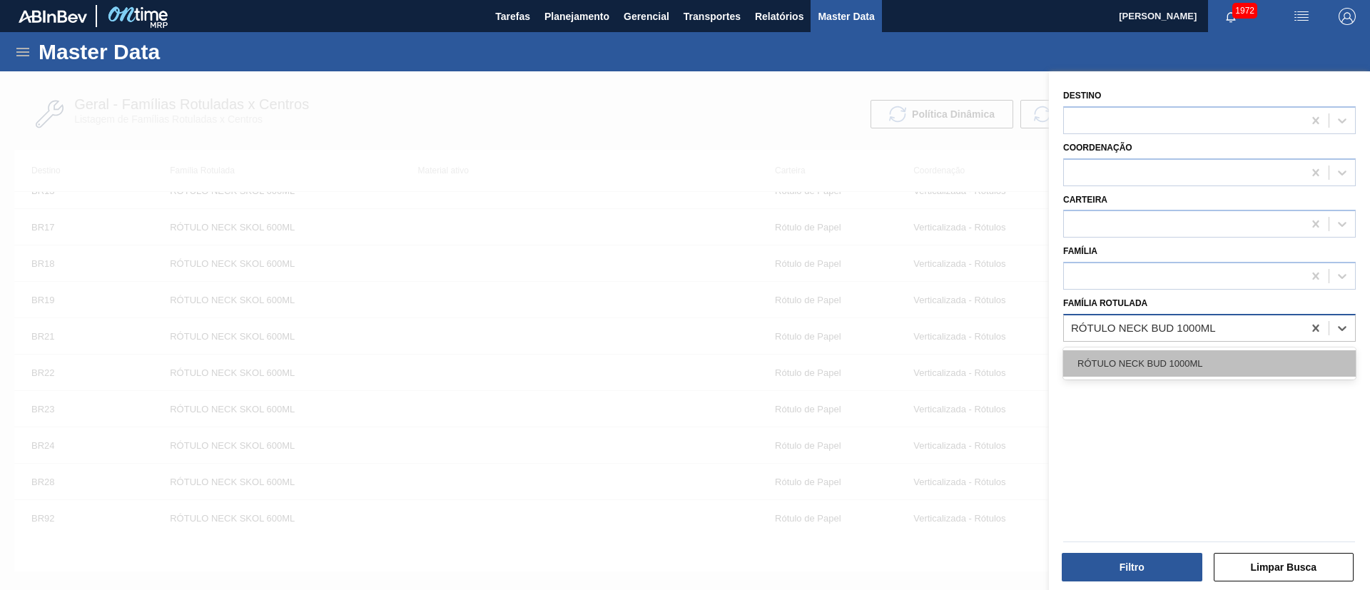
click at [1118, 362] on div "RÓTULO NECK BUD 1000ML" at bounding box center [1209, 363] width 292 height 26
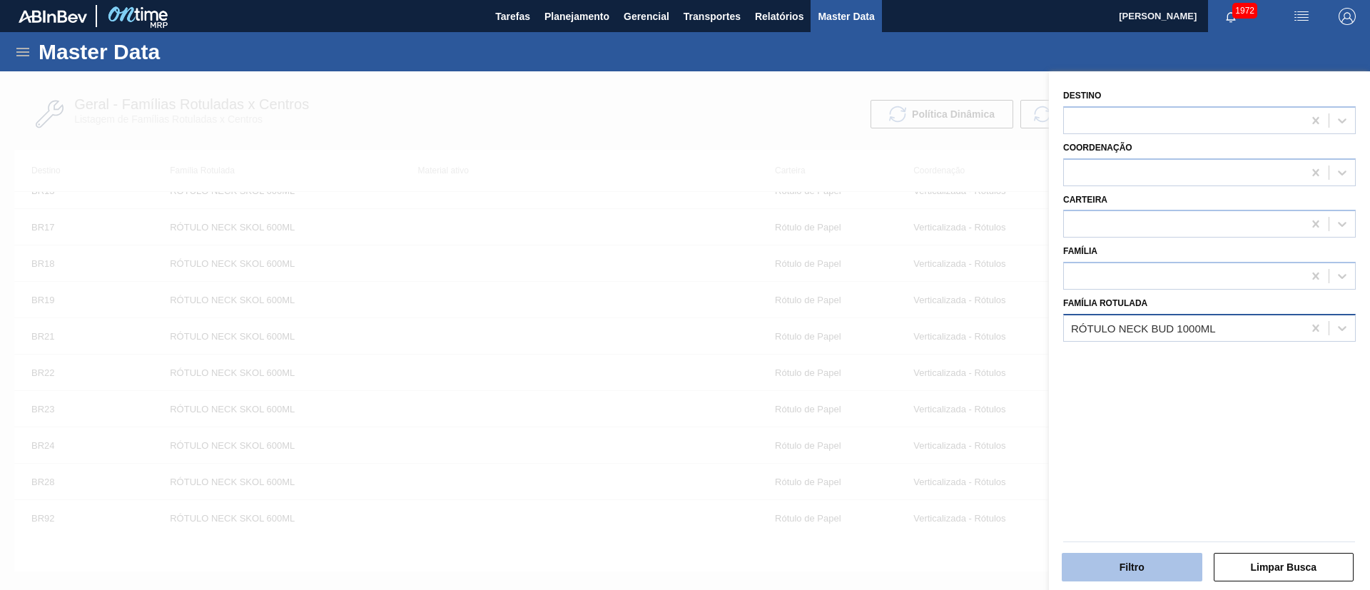
click at [1129, 567] on button "Filtro" at bounding box center [1131, 567] width 141 height 29
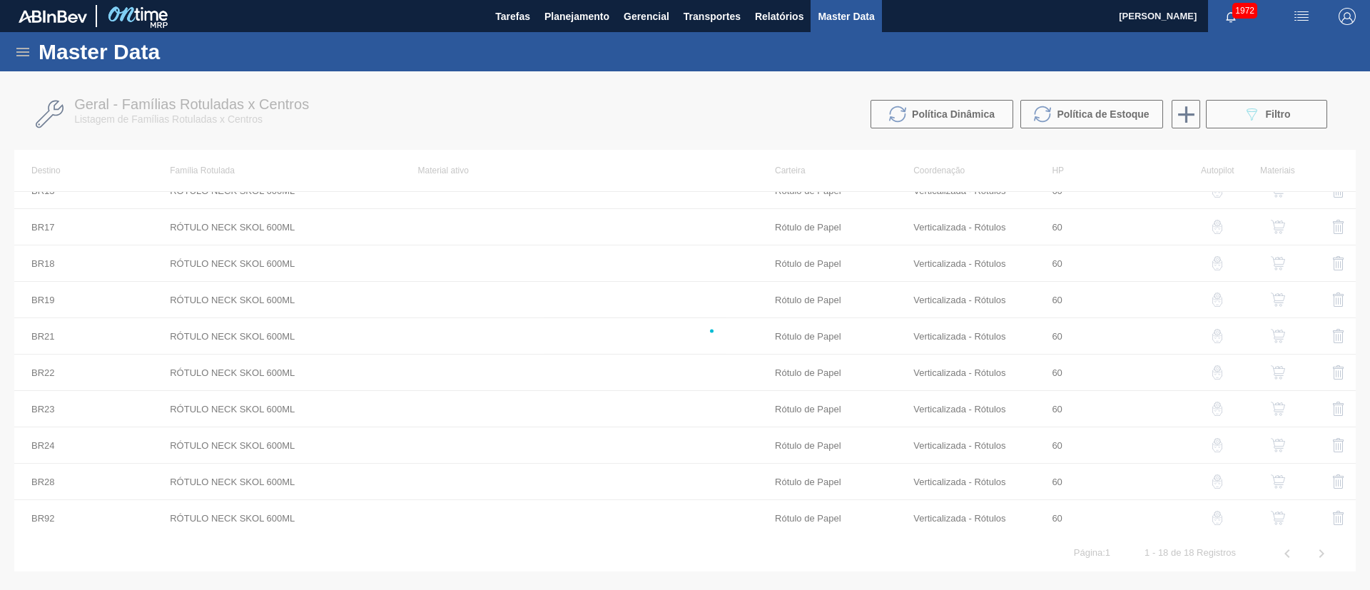
scroll to position [0, 0]
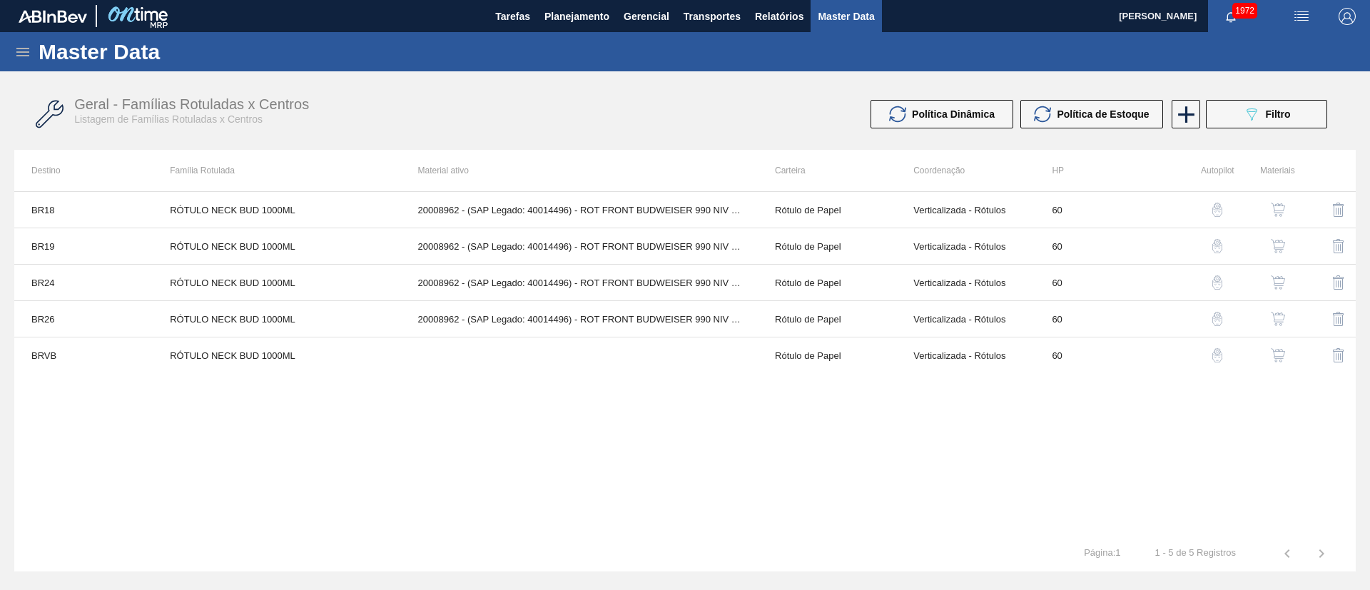
click at [1288, 203] on button "button" at bounding box center [1277, 210] width 34 height 34
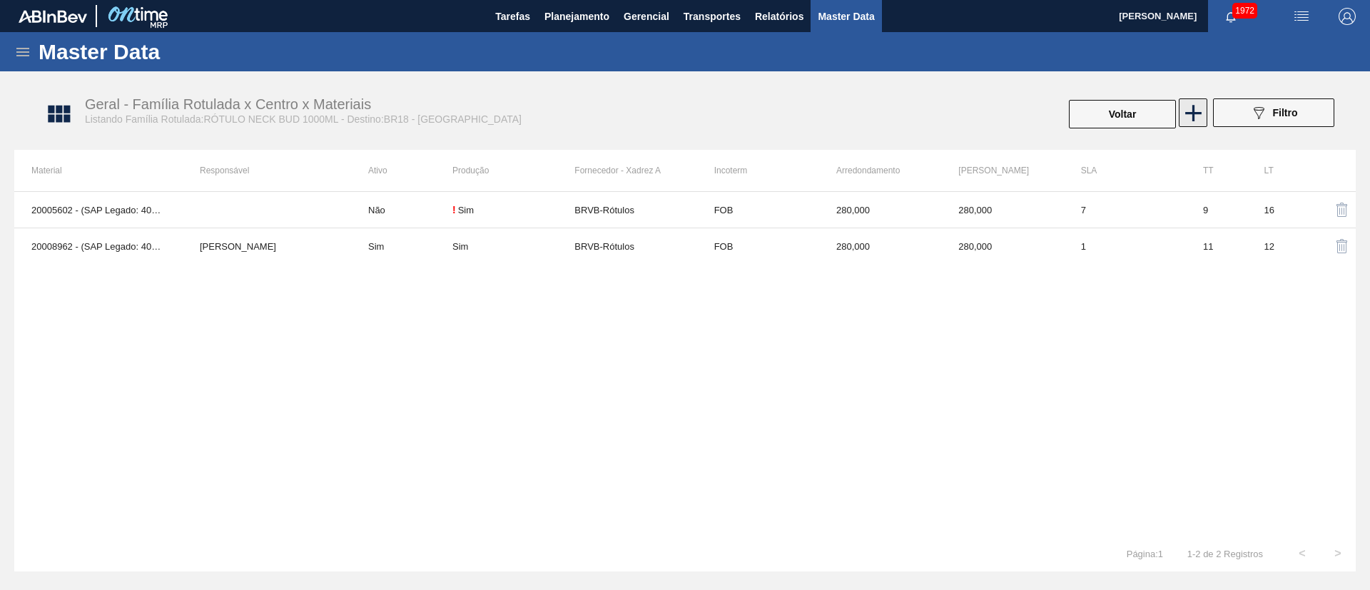
click at [1198, 116] on icon at bounding box center [1193, 113] width 28 height 28
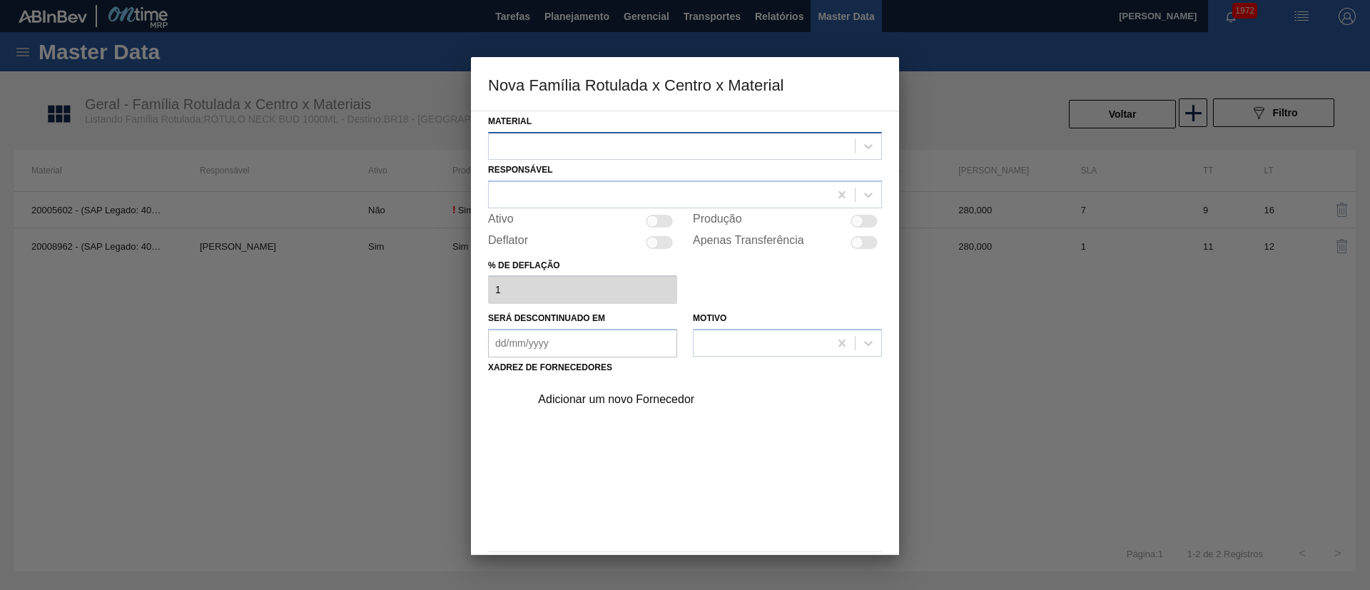
click at [659, 151] on div at bounding box center [672, 146] width 366 height 21
click at [630, 150] on div at bounding box center [672, 146] width 366 height 21
click at [628, 145] on div at bounding box center [672, 146] width 366 height 21
click at [700, 113] on div "Material Use Up and Down to choose options, press Enter to select the currently…" at bounding box center [685, 135] width 394 height 49
click at [583, 207] on div at bounding box center [685, 194] width 394 height 28
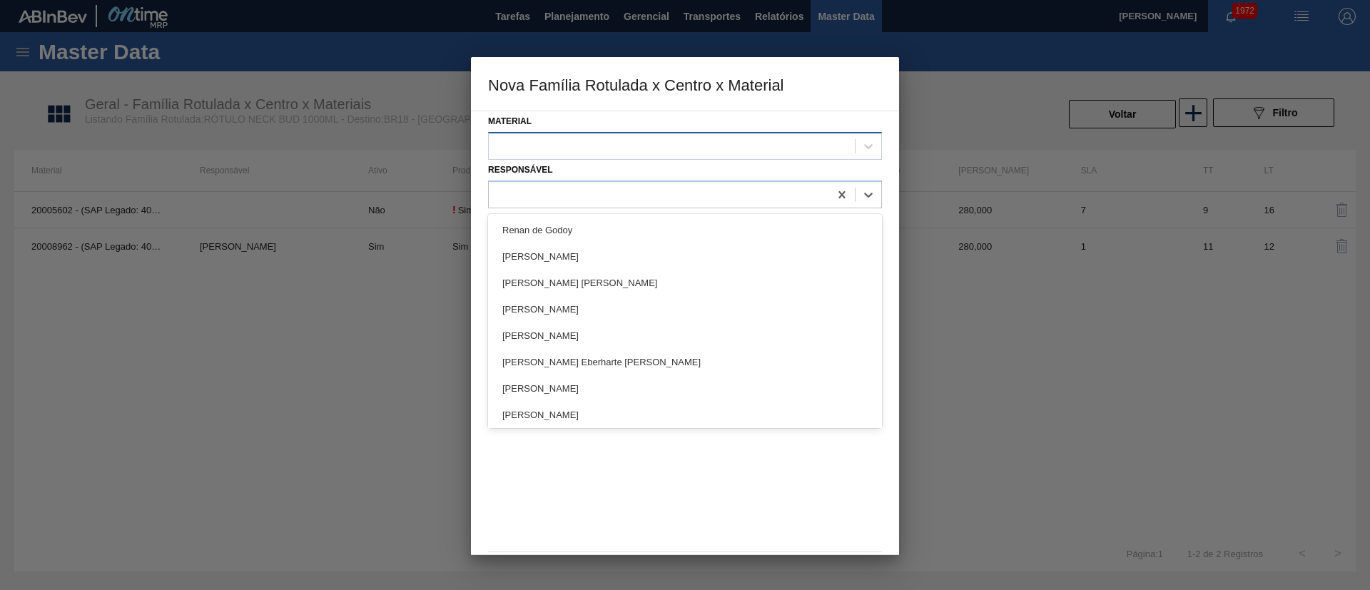
click at [616, 158] on div at bounding box center [685, 146] width 394 height 28
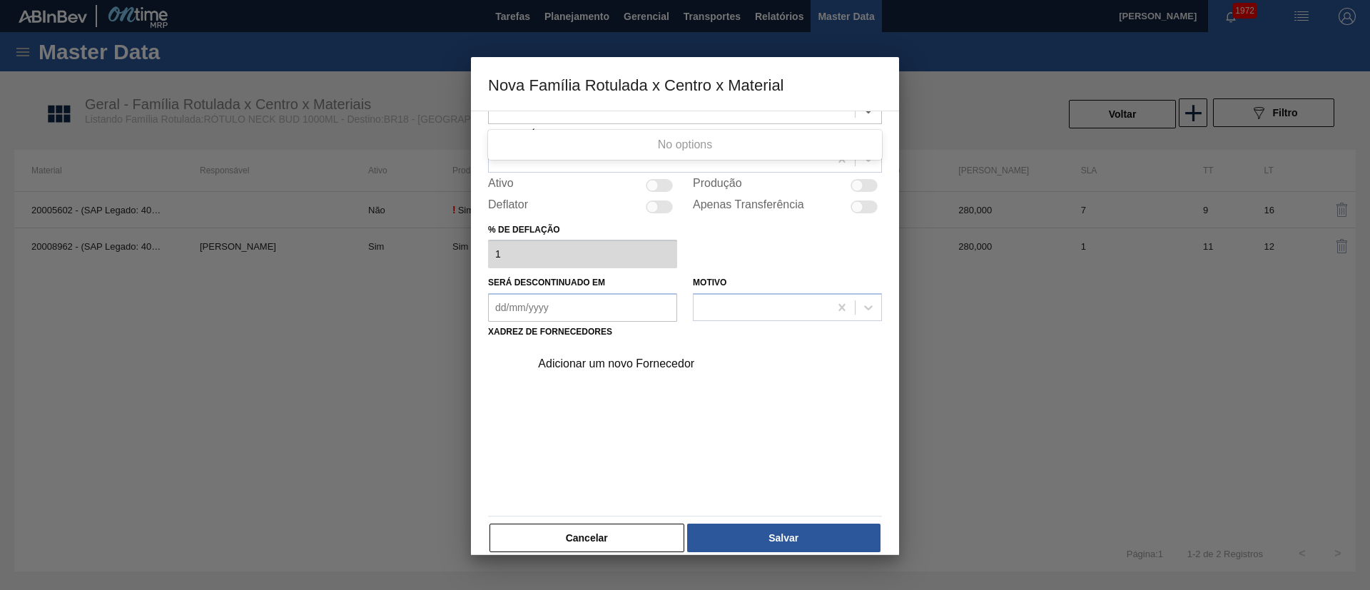
scroll to position [52, 0]
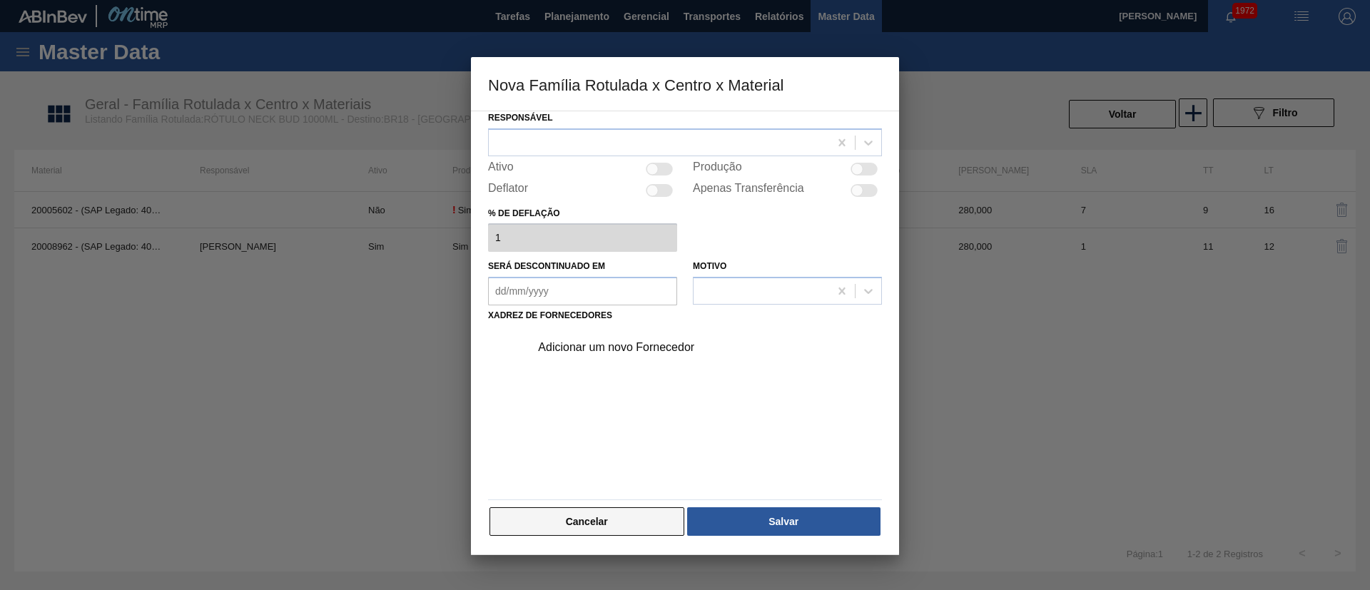
click at [626, 524] on button "Cancelar" at bounding box center [586, 521] width 195 height 29
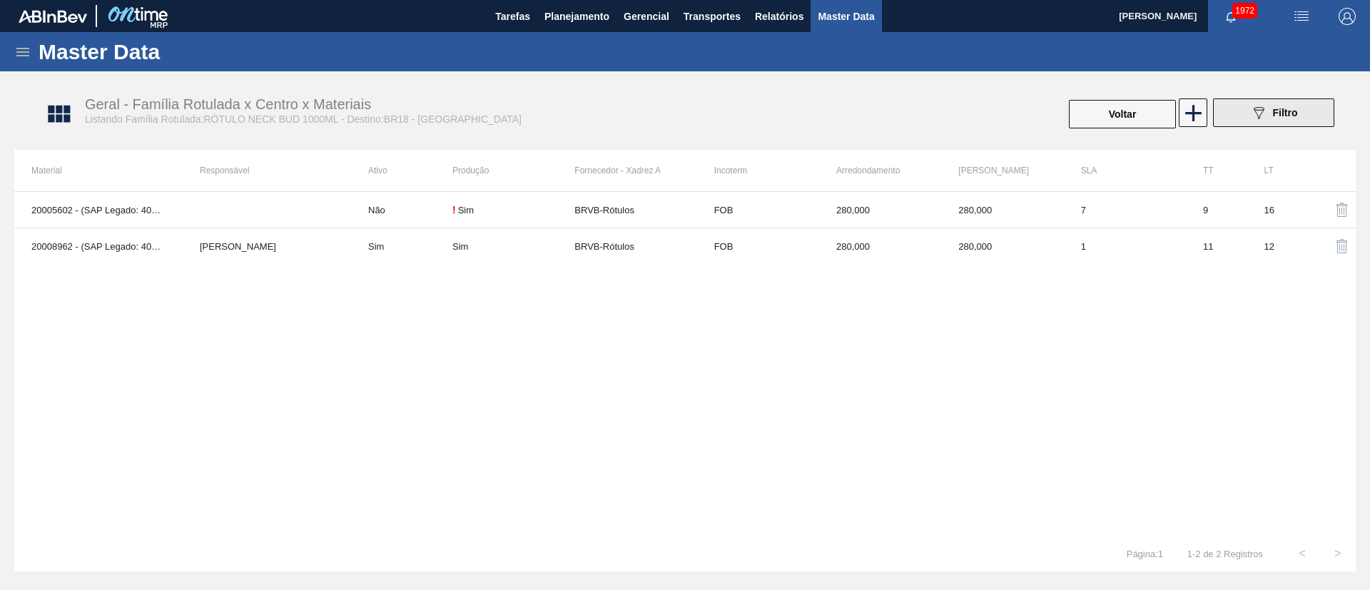
click at [1256, 116] on icon "089F7B8B-B2A5-4AFE-B5C0-19BA573D28AC" at bounding box center [1258, 112] width 17 height 17
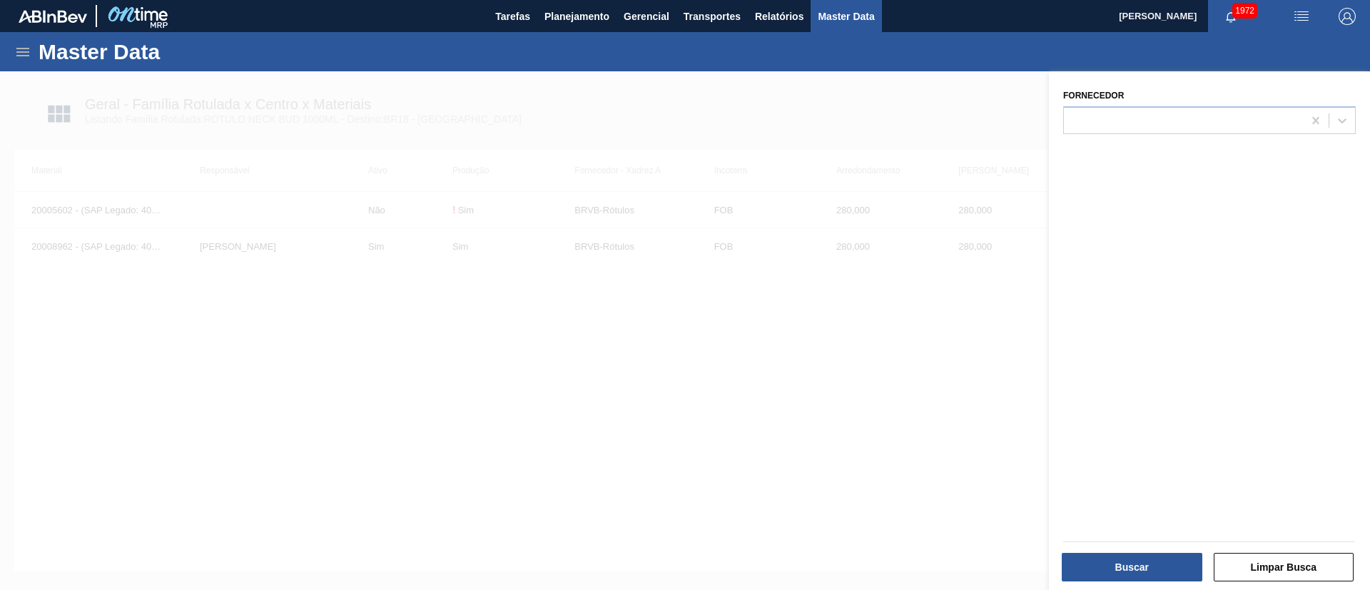
click at [920, 124] on div at bounding box center [685, 366] width 1370 height 590
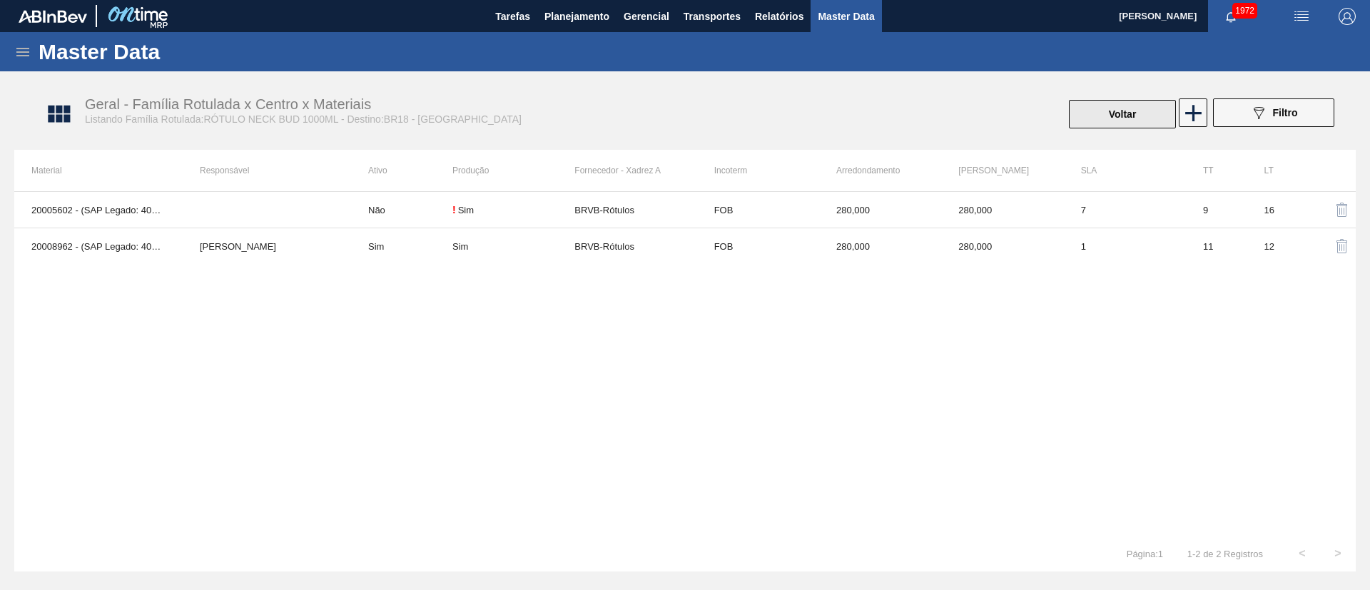
click at [1108, 111] on button "Voltar" at bounding box center [1122, 114] width 107 height 29
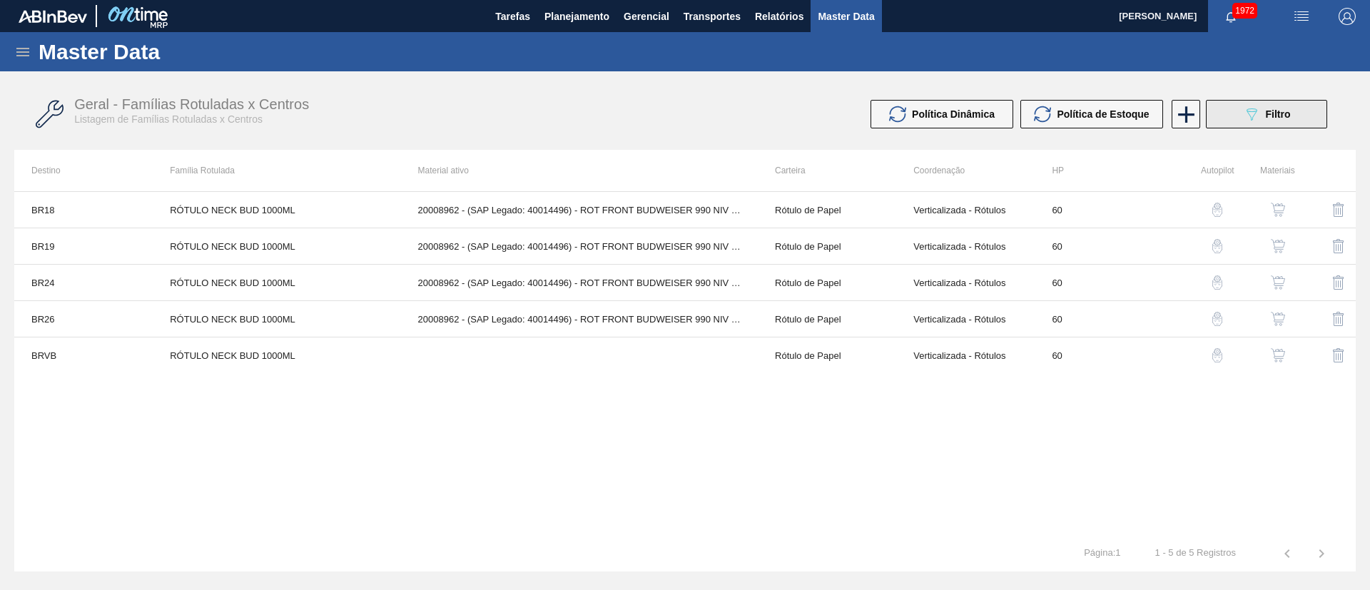
click at [1266, 119] on span "Filtro" at bounding box center [1277, 113] width 25 height 11
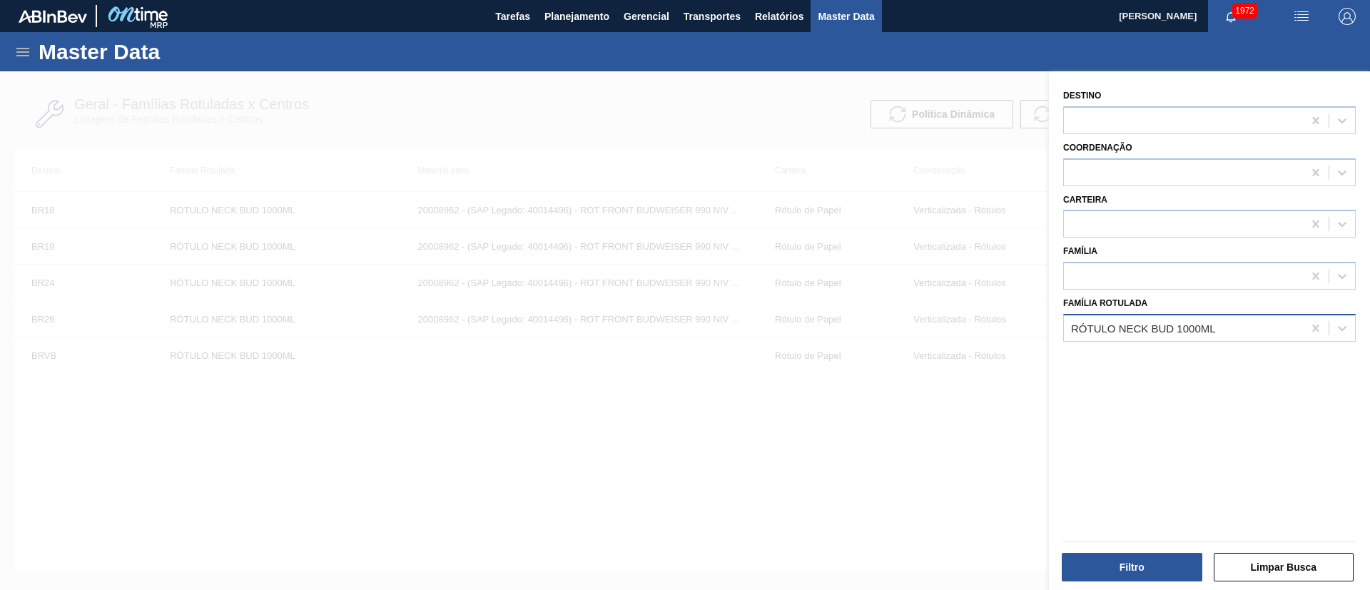
click at [1158, 327] on div "RÓTULO NECK BUD 1000ML" at bounding box center [1143, 328] width 145 height 12
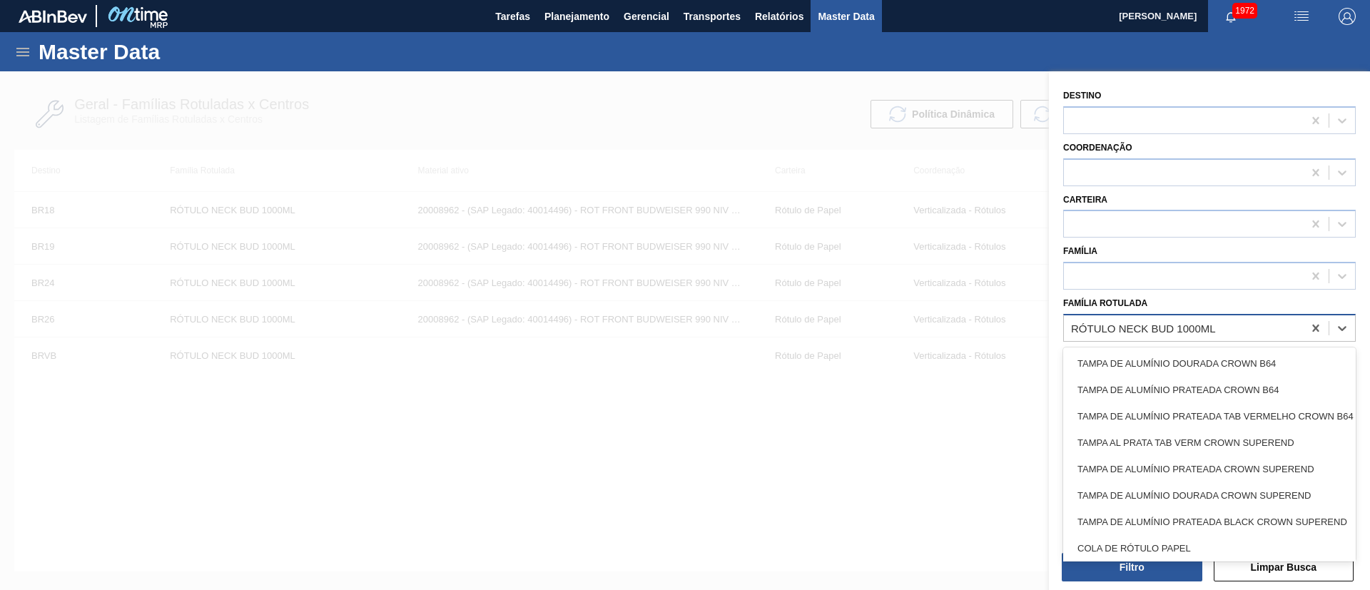
paste Rotulada "RÓTULO FRONT BUD 1000ML"
type Rotulada "RÓTULO FRONT BUD 1000ML"
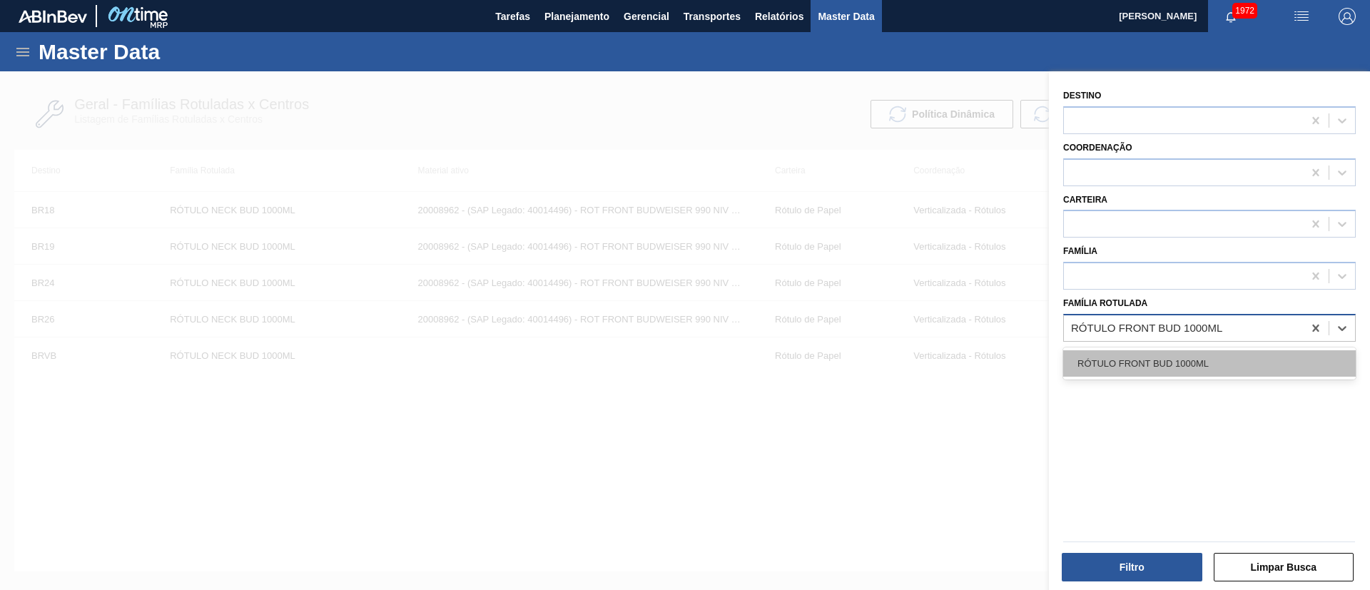
click at [1152, 358] on div "RÓTULO FRONT BUD 1000ML" at bounding box center [1209, 363] width 292 height 26
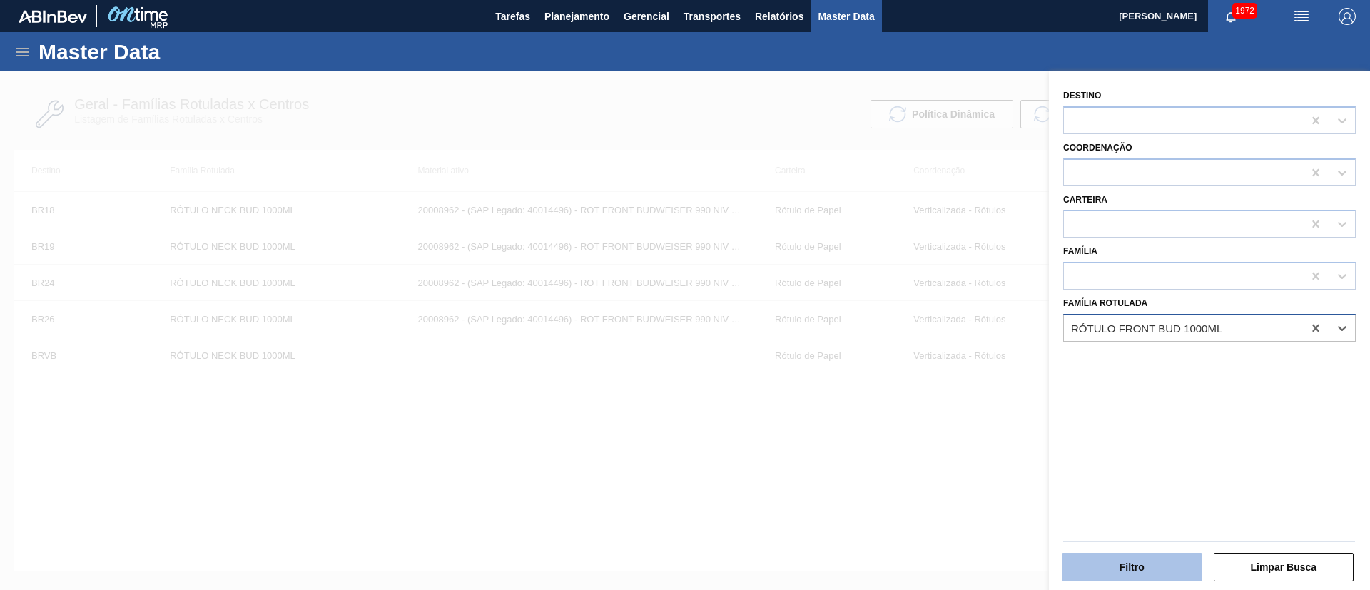
click at [1108, 579] on button "Filtro" at bounding box center [1131, 567] width 141 height 29
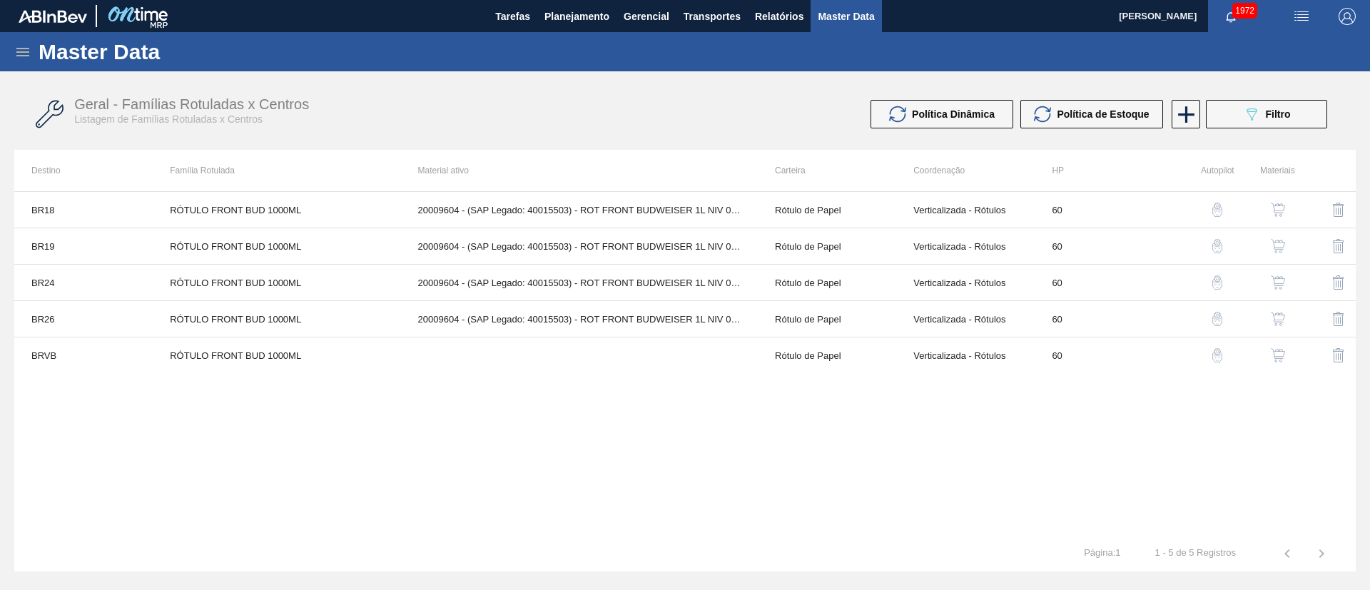
click at [1280, 277] on img "button" at bounding box center [1277, 282] width 14 height 14
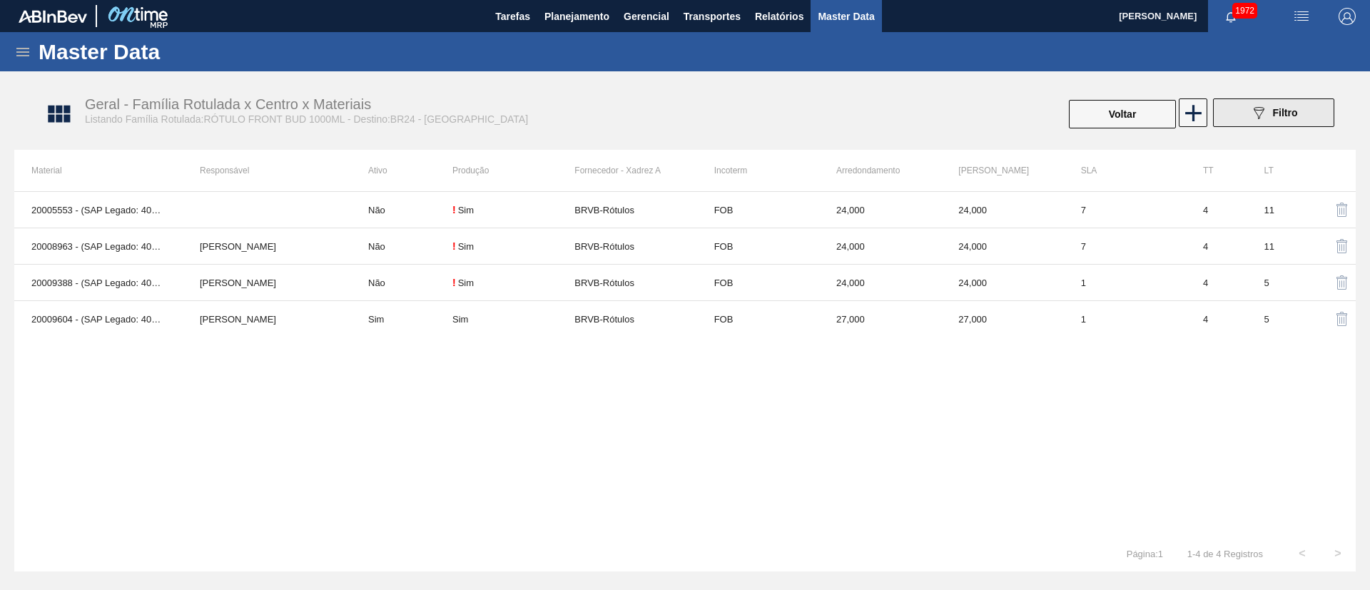
click at [1264, 108] on icon "089F7B8B-B2A5-4AFE-B5C0-19BA573D28AC" at bounding box center [1258, 112] width 17 height 17
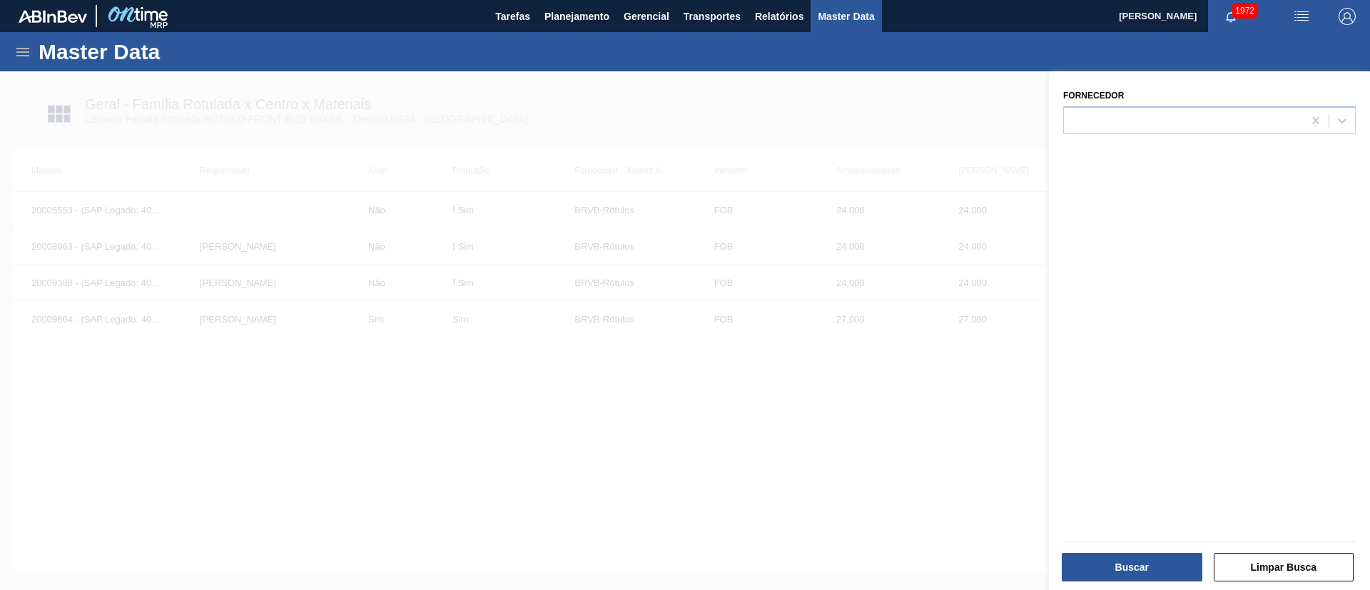
drag, startPoint x: 889, startPoint y: 79, endPoint x: 985, endPoint y: 79, distance: 96.3
click at [892, 79] on div at bounding box center [685, 366] width 1370 height 590
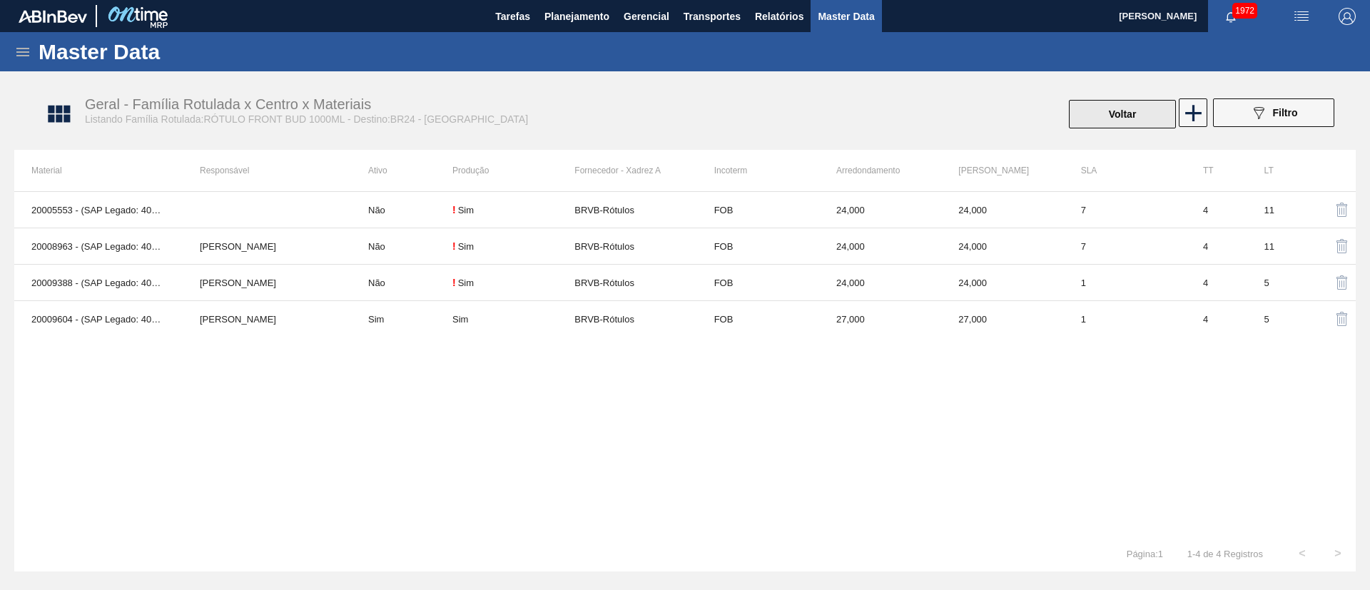
click at [1108, 113] on button "Voltar" at bounding box center [1122, 114] width 107 height 29
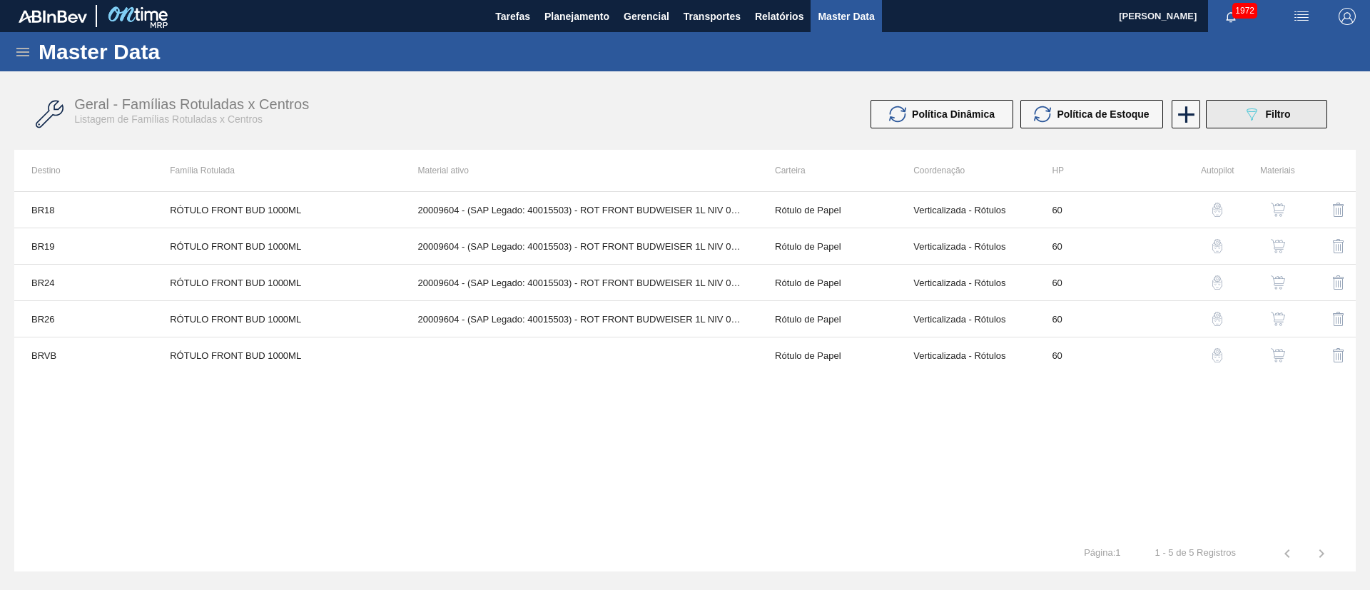
click at [1252, 110] on icon "089F7B8B-B2A5-4AFE-B5C0-19BA573D28AC" at bounding box center [1251, 114] width 17 height 17
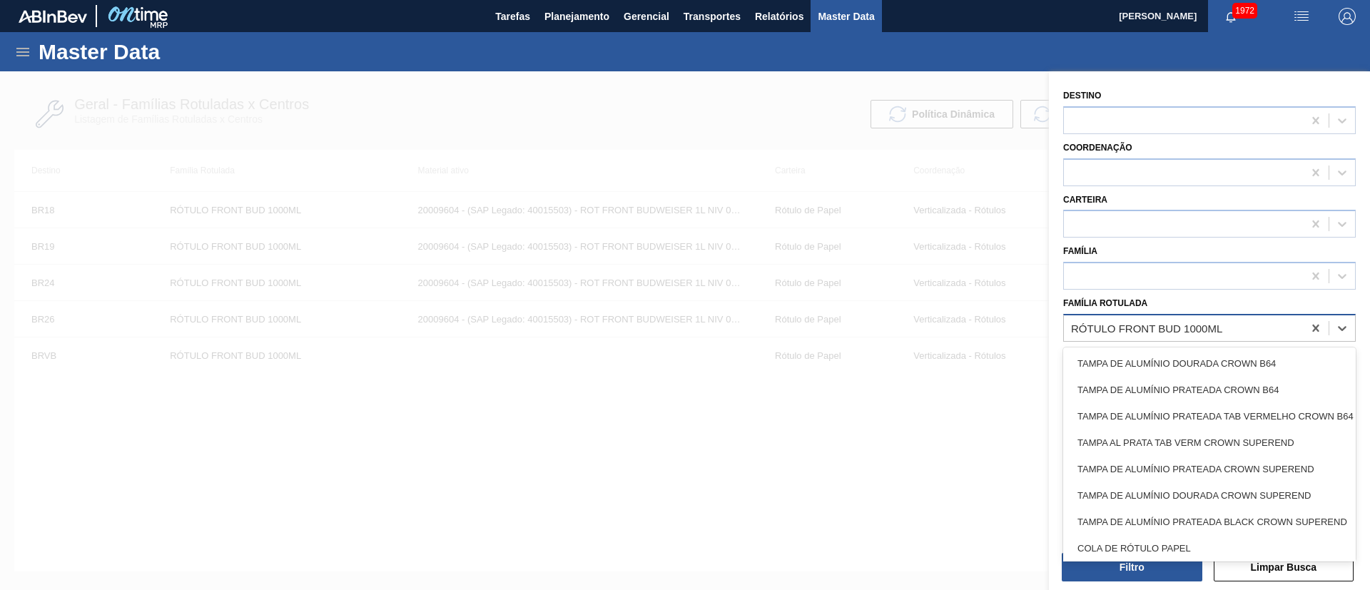
click at [1151, 322] on div "RÓTULO FRONT BUD 1000ML" at bounding box center [1146, 328] width 151 height 12
paste Rotulada "RÓTULO FRONT SKOL 600ML"
type Rotulada "RÓTULO FRONT SKOL 600ML"
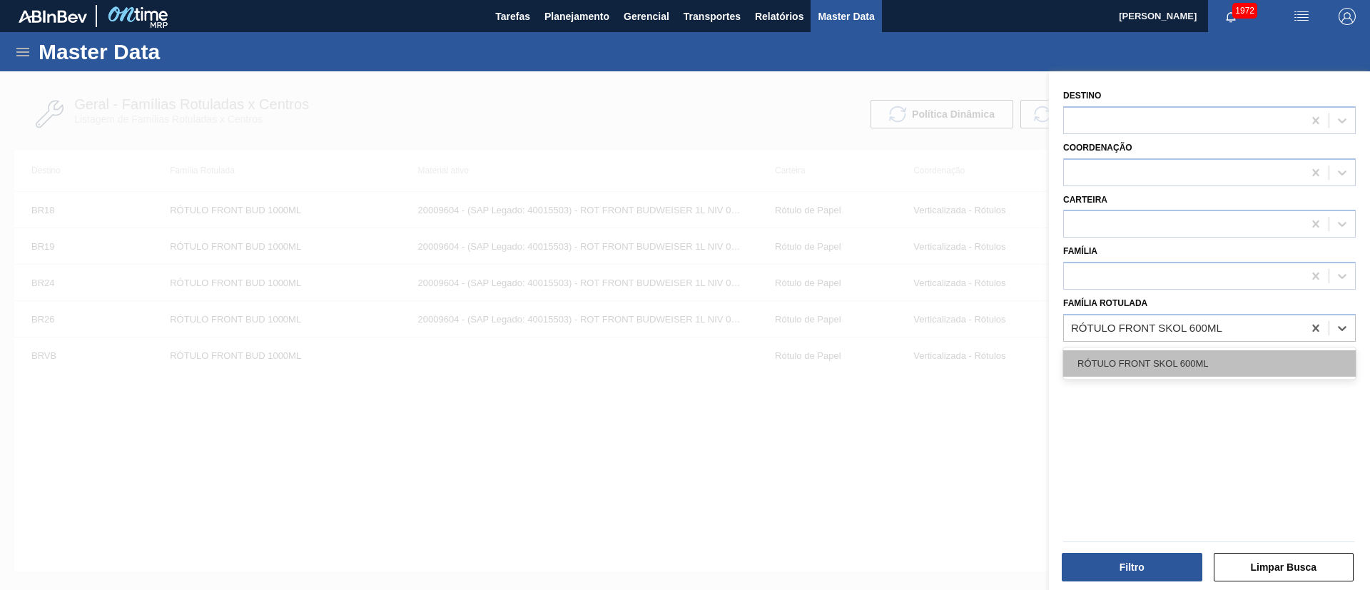
click at [1139, 359] on div "RÓTULO FRONT SKOL 600ML" at bounding box center [1209, 363] width 292 height 26
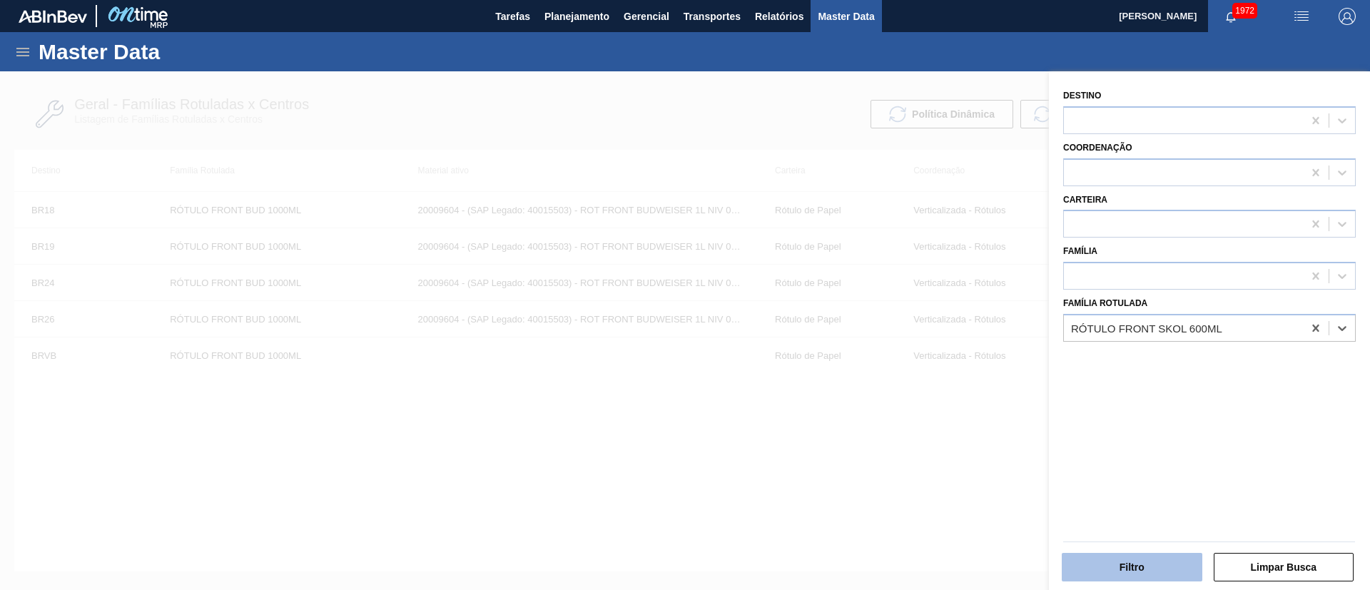
click at [1131, 578] on button "Filtro" at bounding box center [1131, 567] width 141 height 29
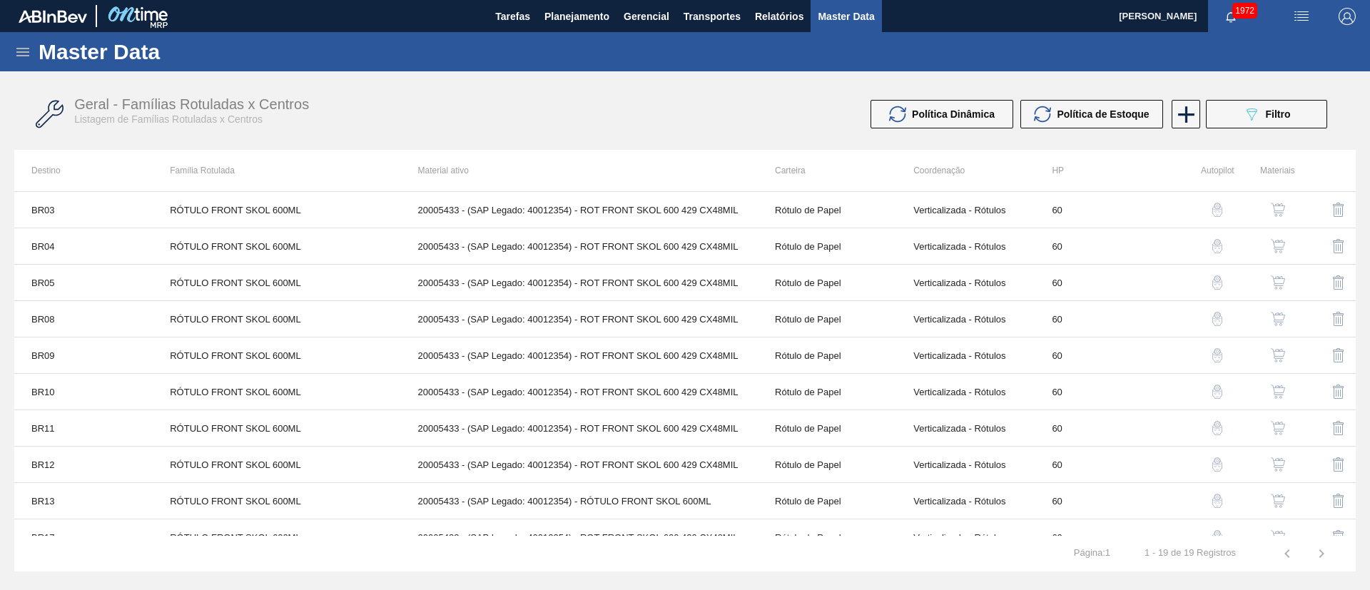
click at [1273, 280] on img "button" at bounding box center [1277, 282] width 14 height 14
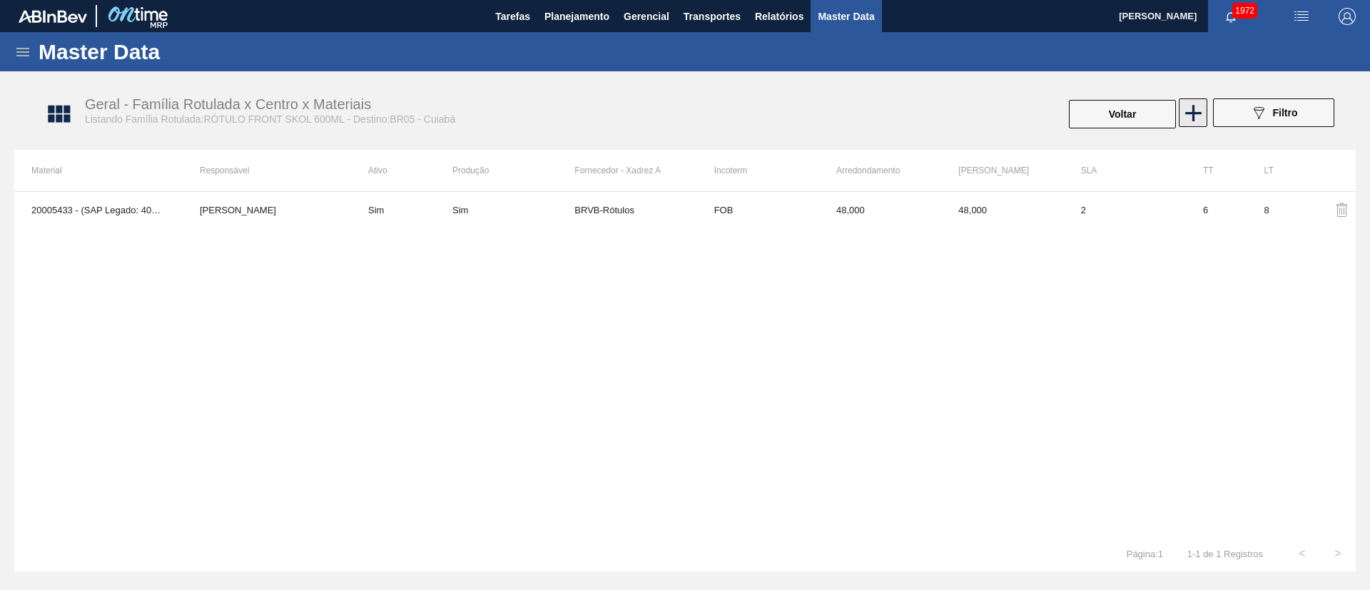
click at [1200, 112] on icon at bounding box center [1193, 113] width 16 height 16
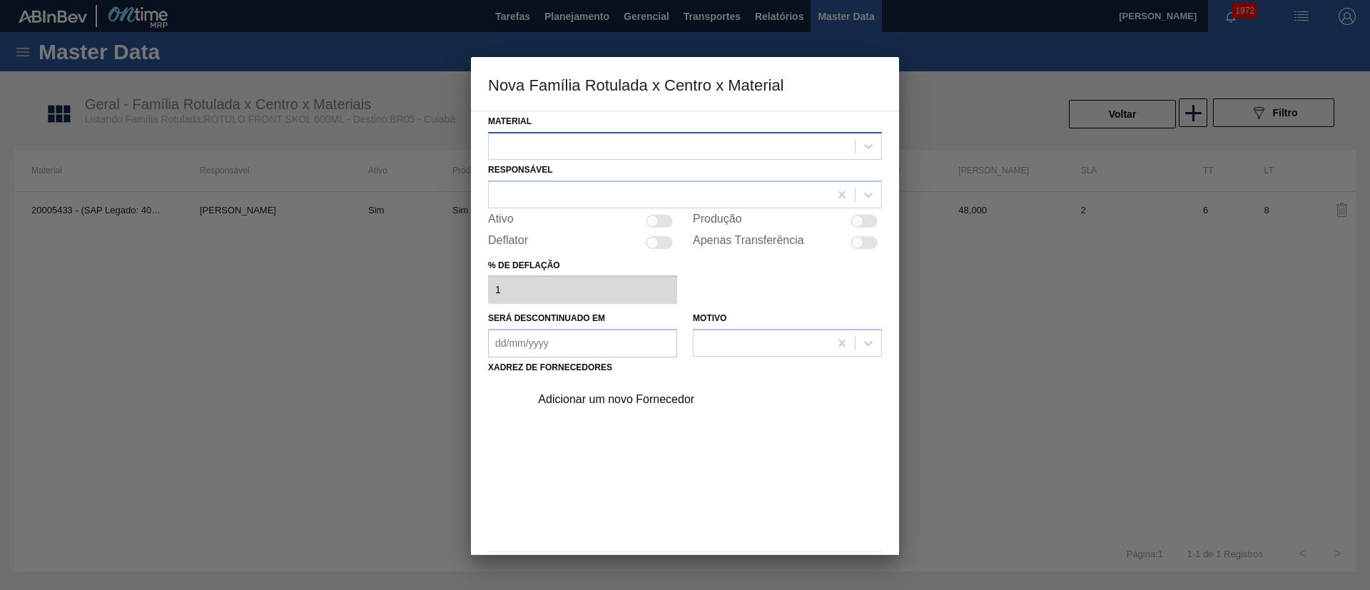
click at [646, 148] on div at bounding box center [672, 146] width 366 height 21
click at [342, 315] on div at bounding box center [685, 295] width 1370 height 590
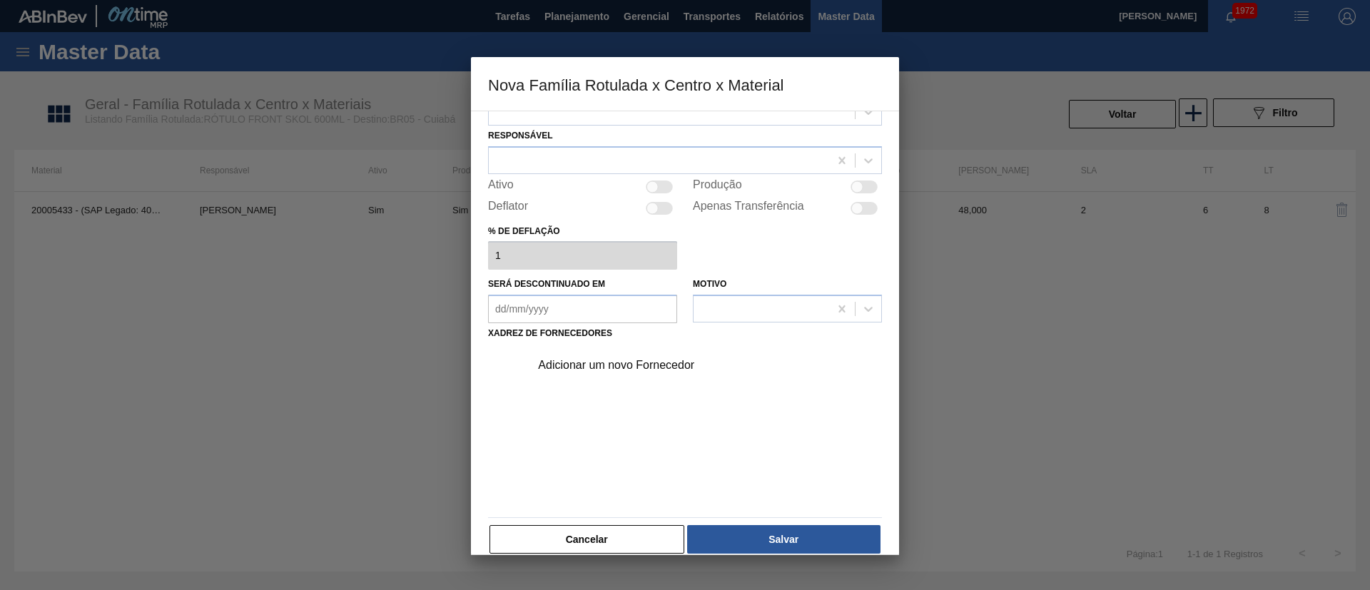
scroll to position [52, 0]
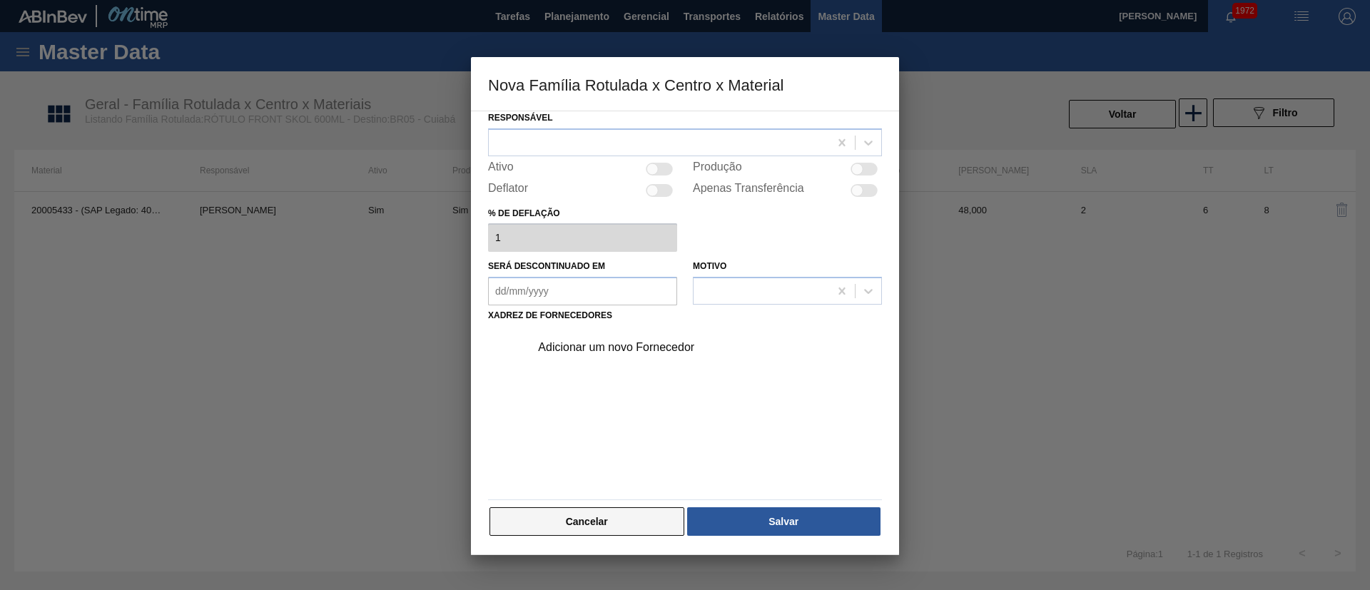
click at [639, 516] on button "Cancelar" at bounding box center [586, 521] width 195 height 29
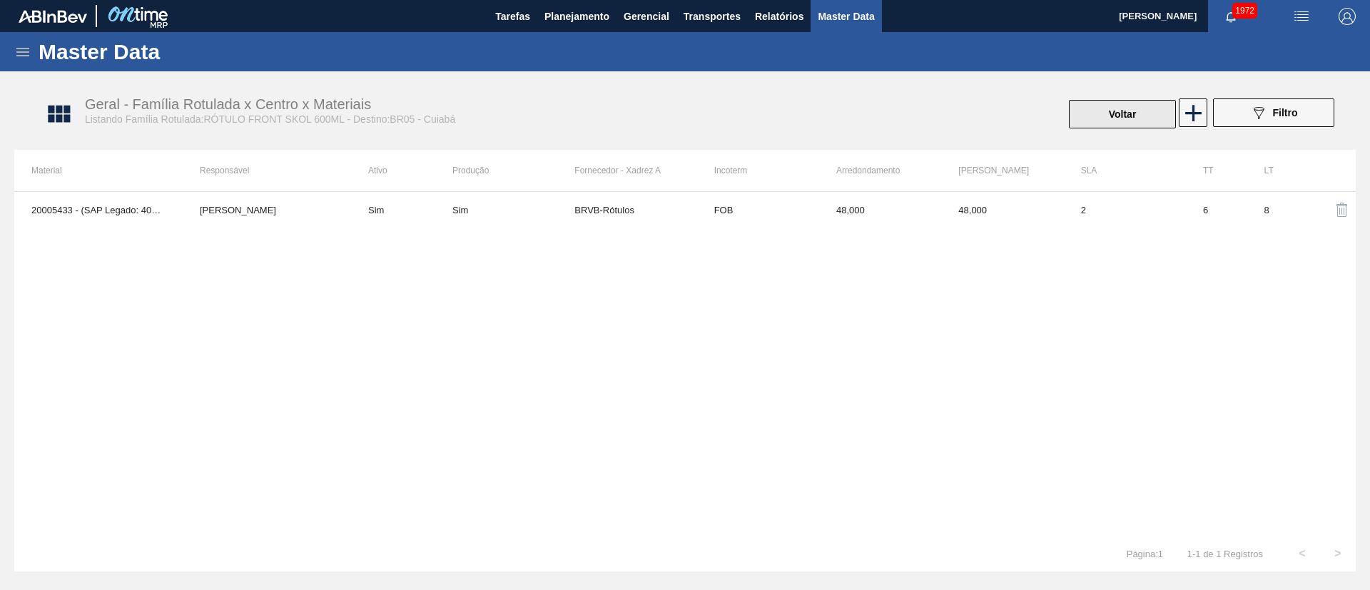
click at [1109, 109] on button "Voltar" at bounding box center [1122, 114] width 107 height 29
